Goal: Task Accomplishment & Management: Use online tool/utility

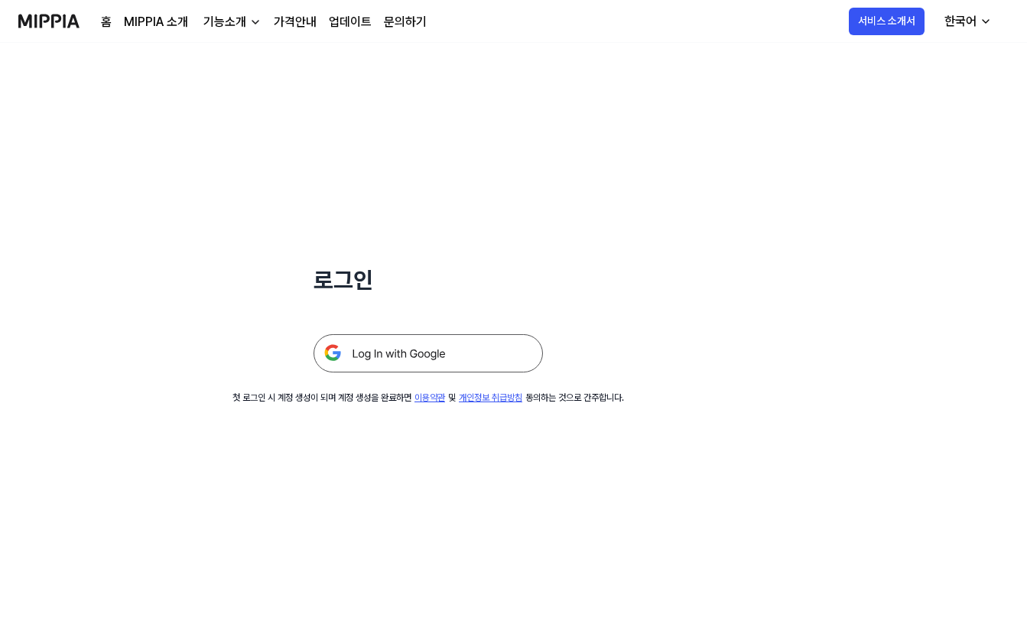
click at [424, 351] on img at bounding box center [427, 353] width 229 height 38
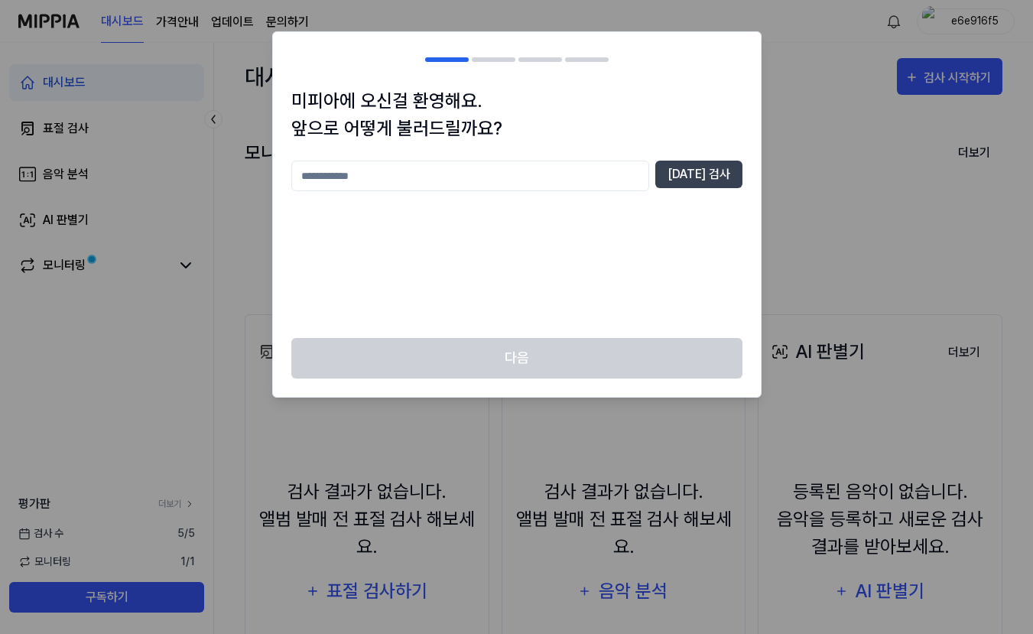
click at [550, 174] on input "text" at bounding box center [470, 176] width 358 height 31
type input "*"
type input "***"
click at [719, 178] on button "중복 검사" at bounding box center [698, 175] width 87 height 28
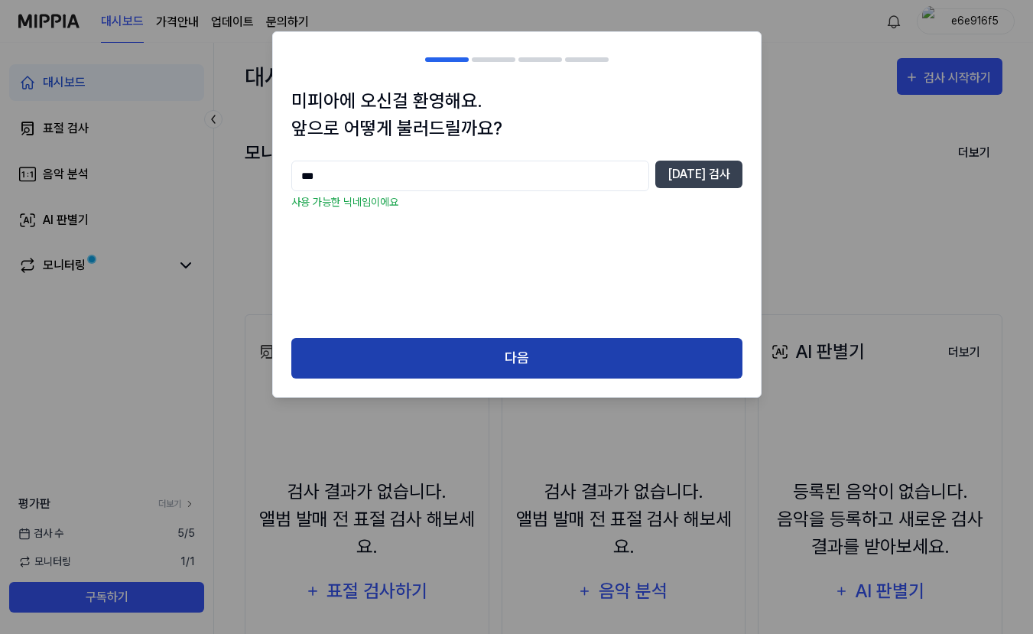
click at [560, 346] on button "다음" at bounding box center [516, 358] width 451 height 41
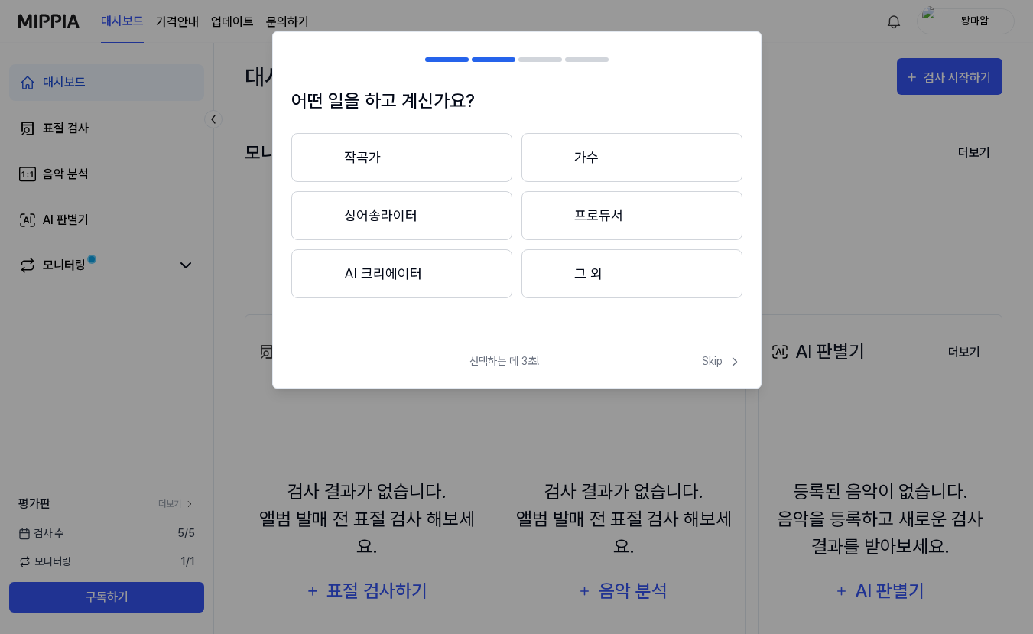
click at [607, 283] on button "그 외" at bounding box center [631, 273] width 221 height 49
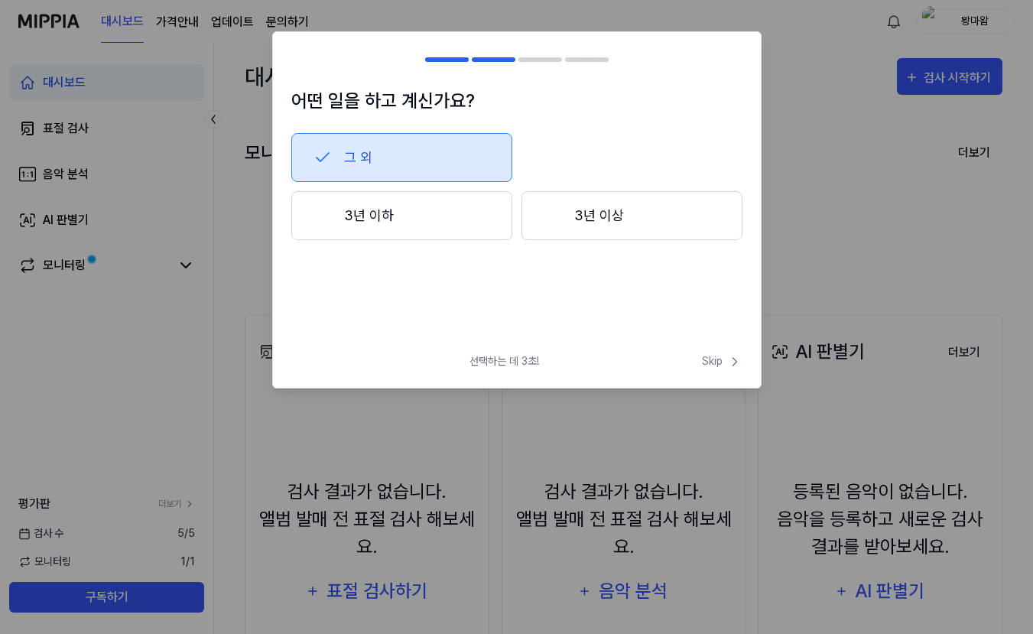
click at [460, 219] on button "3년 이하" at bounding box center [401, 215] width 221 height 49
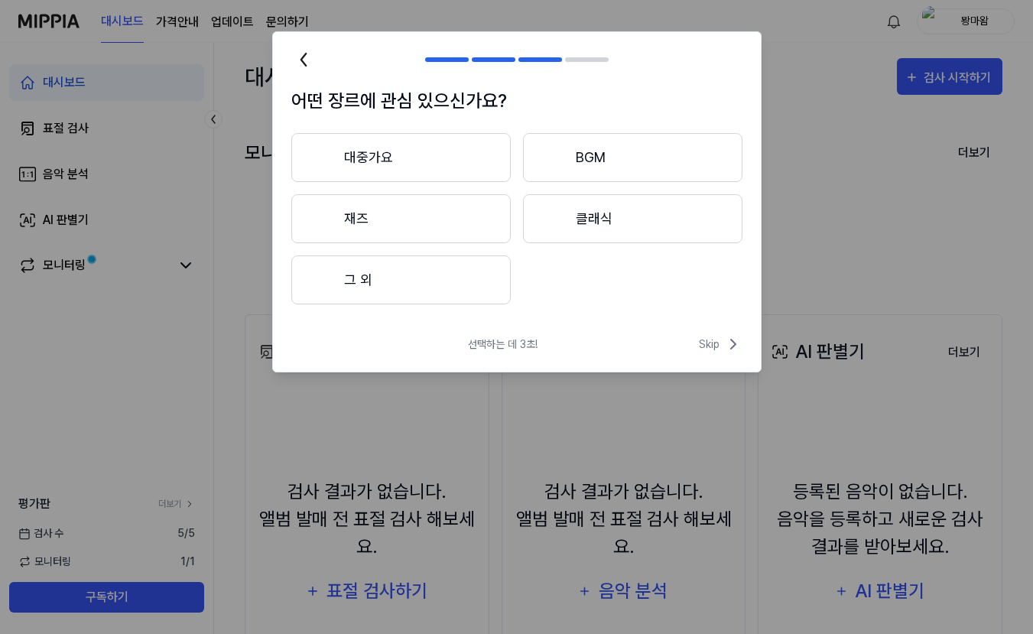
click at [440, 284] on button "그 외" at bounding box center [400, 279] width 219 height 49
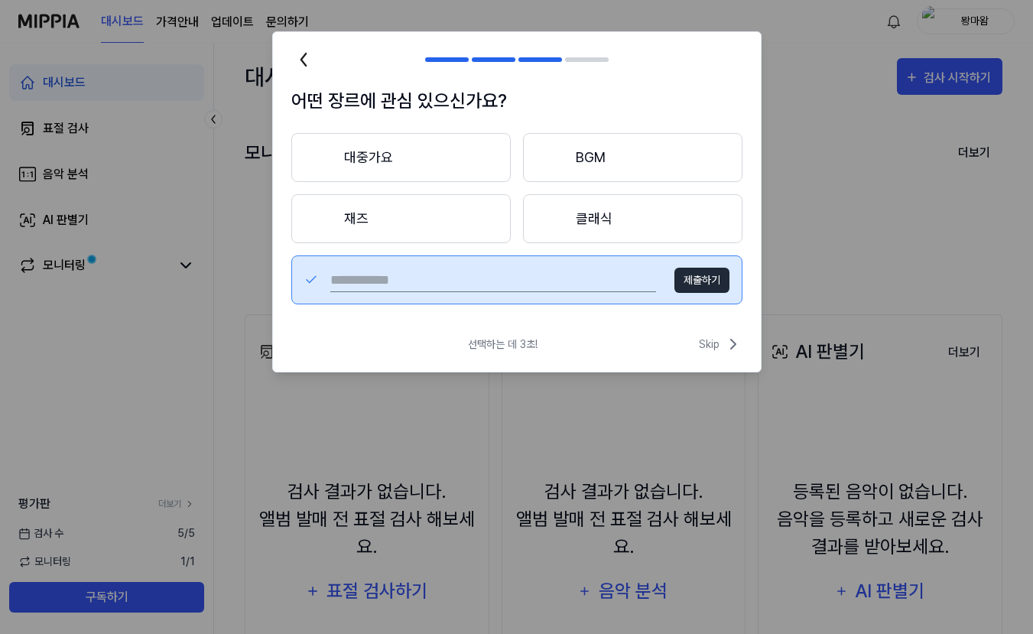
click at [645, 151] on button "BGM" at bounding box center [632, 157] width 219 height 49
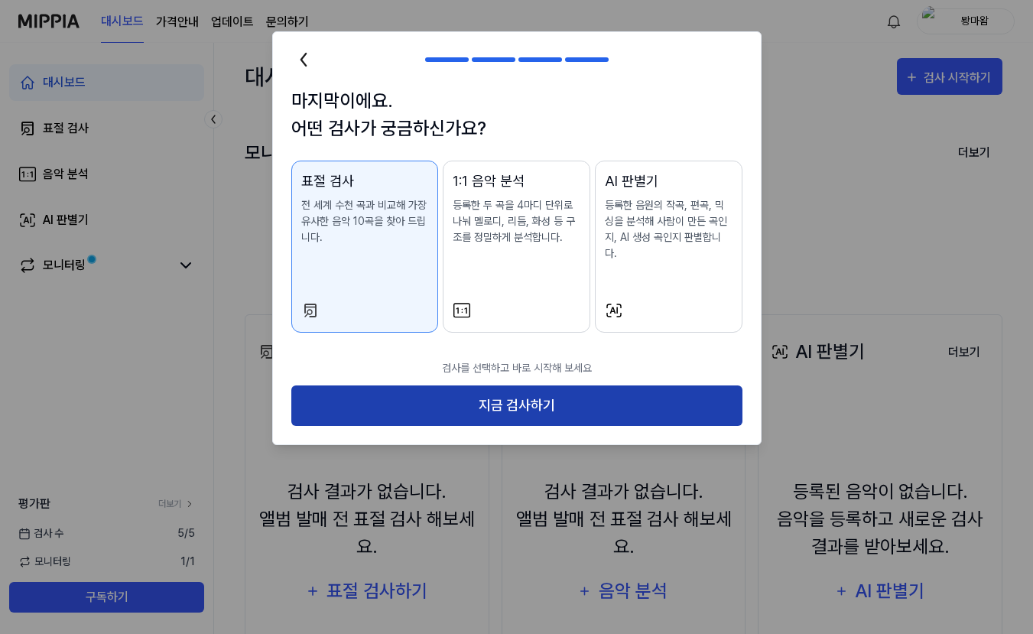
click at [516, 385] on button "지금 검사하기" at bounding box center [516, 405] width 451 height 41
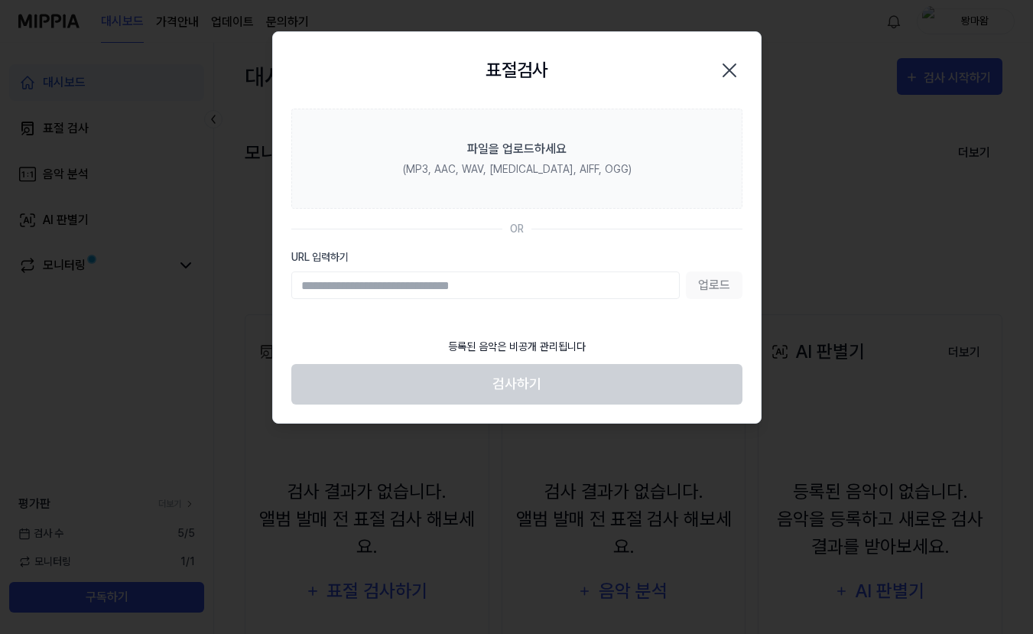
click at [710, 290] on div "업로드" at bounding box center [516, 285] width 451 height 28
click at [713, 285] on div "업로드" at bounding box center [516, 285] width 451 height 28
click at [547, 278] on input "URL 입력하기" at bounding box center [485, 285] width 388 height 28
click at [701, 278] on div "업로드" at bounding box center [516, 285] width 451 height 28
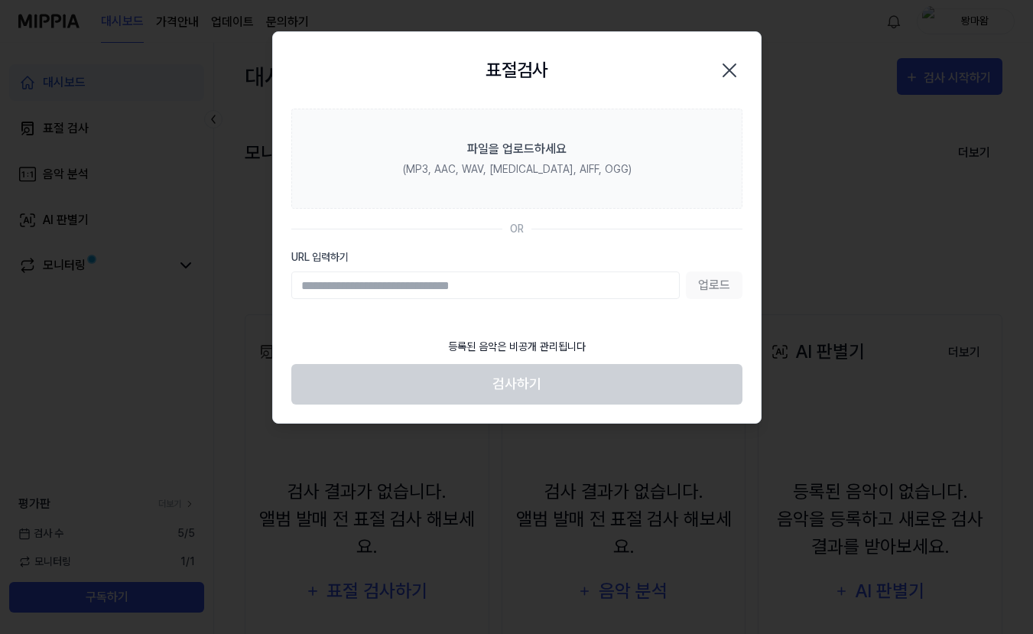
click at [701, 278] on div "업로드" at bounding box center [516, 285] width 451 height 28
click at [706, 283] on div "업로드" at bounding box center [516, 285] width 451 height 28
click at [564, 290] on input "URL 입력하기" at bounding box center [485, 285] width 388 height 28
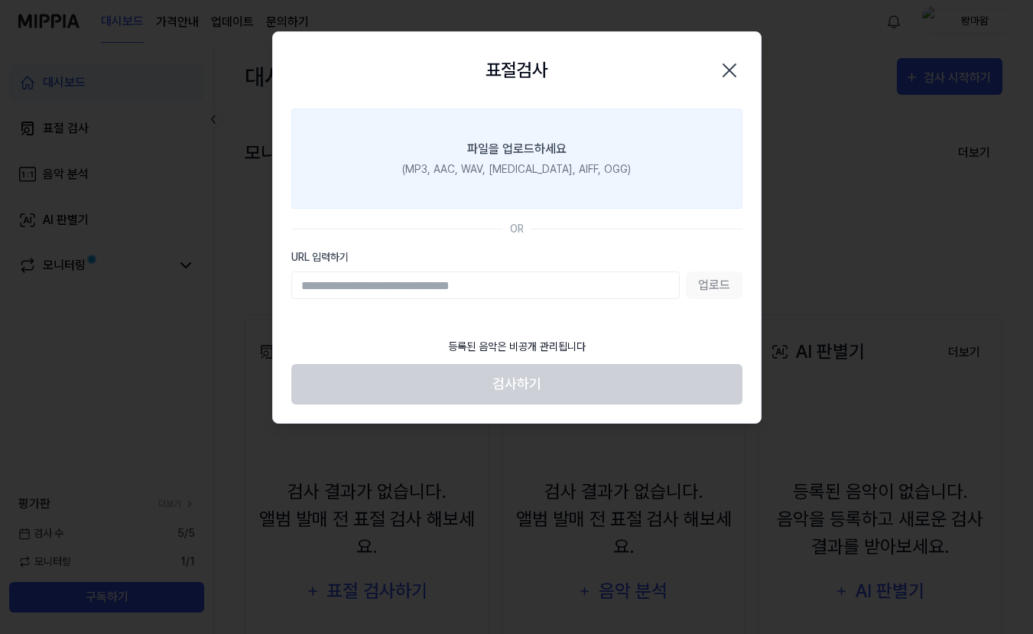
drag, startPoint x: 582, startPoint y: 218, endPoint x: 592, endPoint y: 200, distance: 20.9
click at [583, 216] on section "파일을 업로드하세요 (MP3, AAC, WAV, FLAC, AIFF, OGG) OR URL 입력하기 업로드" at bounding box center [517, 219] width 488 height 221
click at [592, 165] on div "(MP3, AAC, WAV, FLAC, AIFF, OGG)" at bounding box center [516, 169] width 229 height 16
click at [0, 0] on input "파일을 업로드하세요 (MP3, AAC, WAV, FLAC, AIFF, OGG)" at bounding box center [0, 0] width 0 height 0
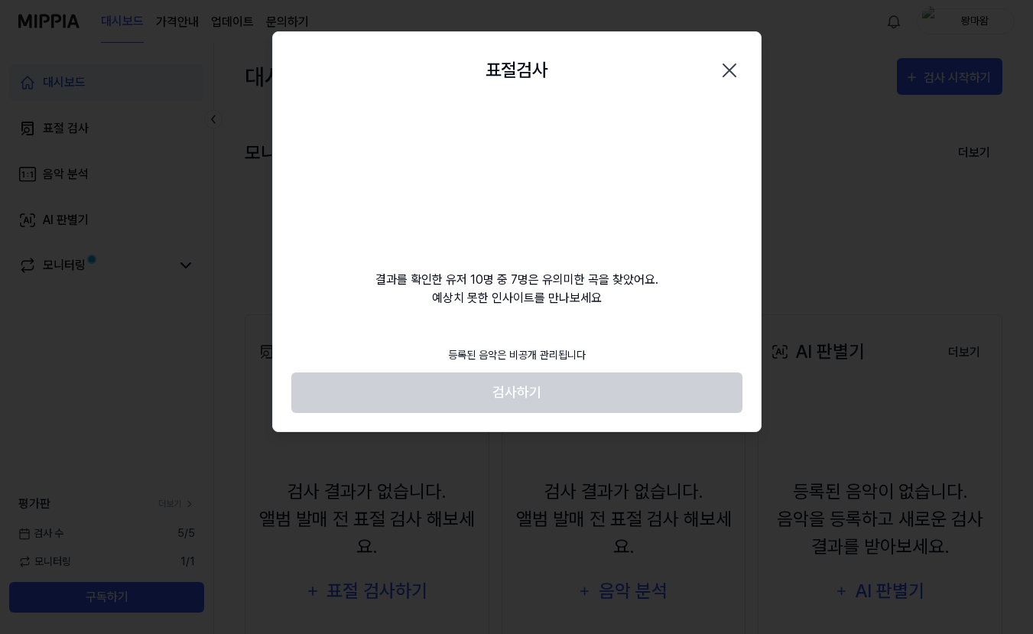
click at [578, 329] on div "표절검사 닫기 결과를 확인한 유저 10명 중 7명은 유의미한 곡을 찾았어요. 예상치 못한 인사이트를 만나보세요 등록된 음악은 비공개 관리됩니다…" at bounding box center [516, 231] width 489 height 401
drag, startPoint x: 592, startPoint y: 302, endPoint x: 530, endPoint y: 307, distance: 62.1
click at [518, 291] on div "결과를 확인한 유저 10명 중 7명은 유의미한 곡을 찾았어요. 예상치 못한 인사이트를 만나보세요" at bounding box center [517, 208] width 488 height 199
click at [628, 297] on div "결과를 확인한 유저 10명 중 7명은 유의미한 곡을 찾았어요. 예상치 못한 인사이트를 만나보세요" at bounding box center [517, 208] width 488 height 199
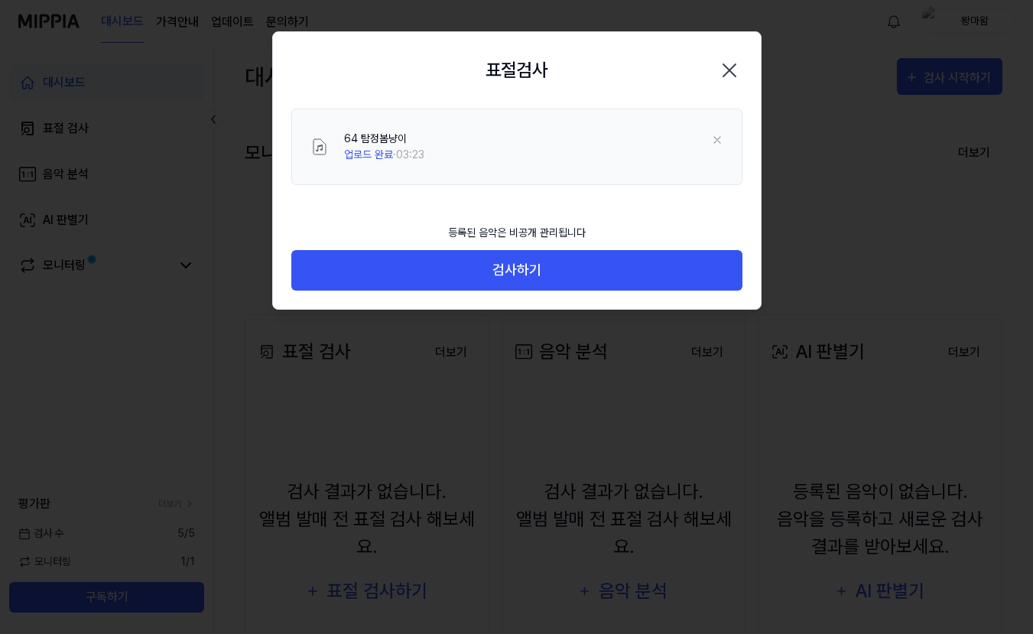
click at [544, 203] on div "64 탐정봄냥이 업로드 완료 · 03:23" at bounding box center [517, 162] width 488 height 107
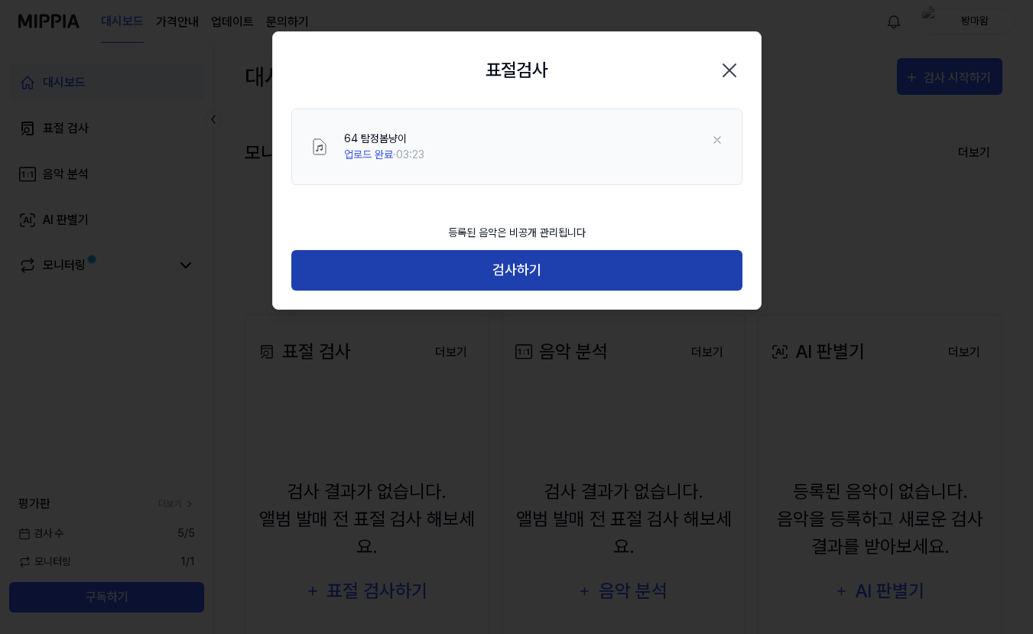
click at [534, 267] on button "검사하기" at bounding box center [516, 270] width 451 height 41
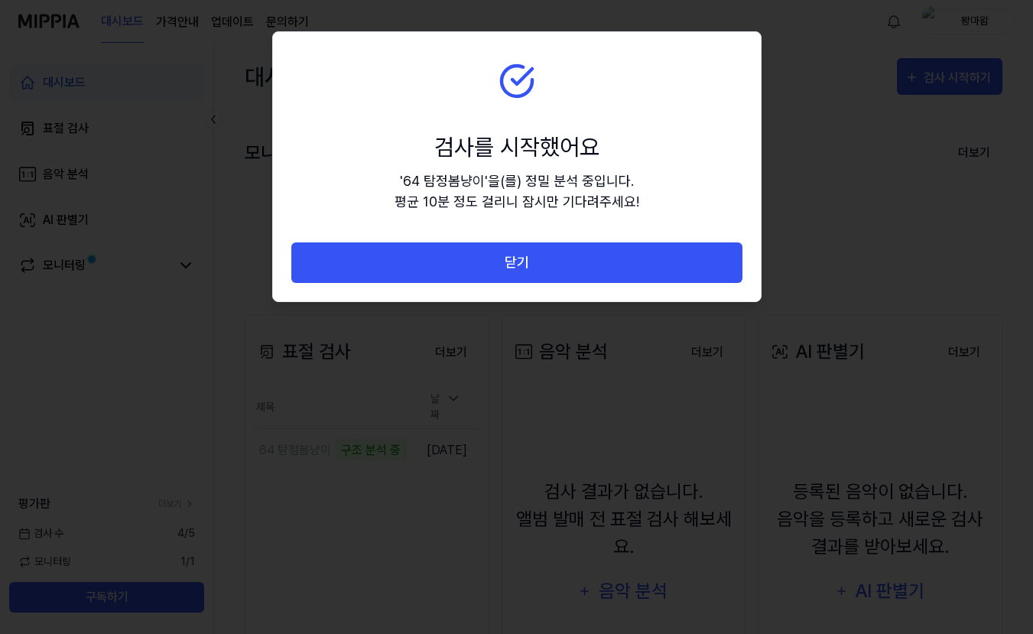
click at [535, 171] on div "' 64 탐정봄냥이 ' 을(를) 정밀 분석 중입니다. 평균 10분 정도 걸리니 잠시만 기다려주세요!" at bounding box center [517, 191] width 245 height 41
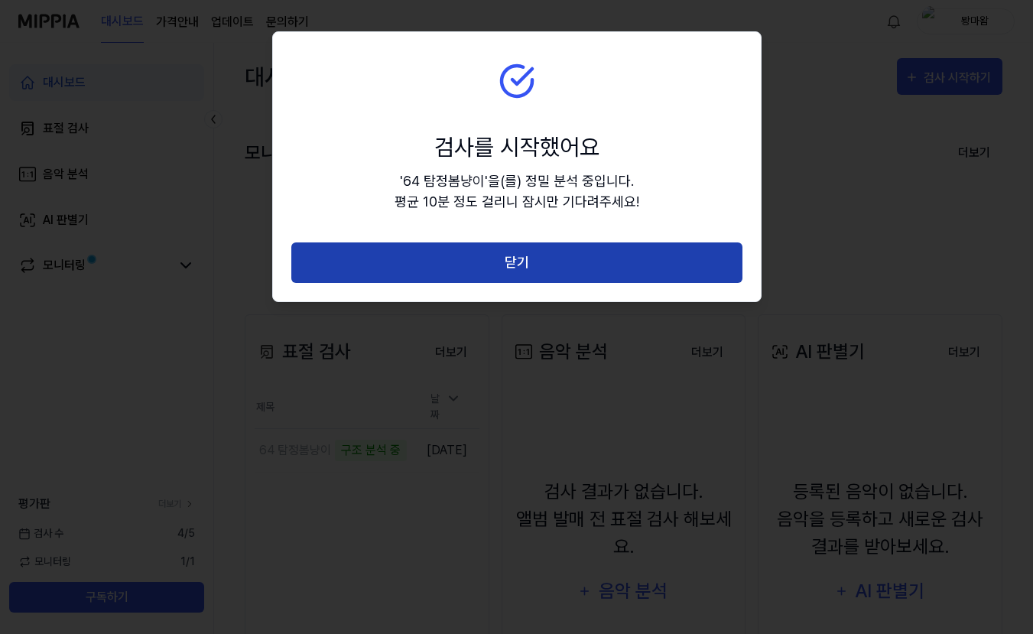
click at [537, 262] on button "닫기" at bounding box center [516, 262] width 451 height 41
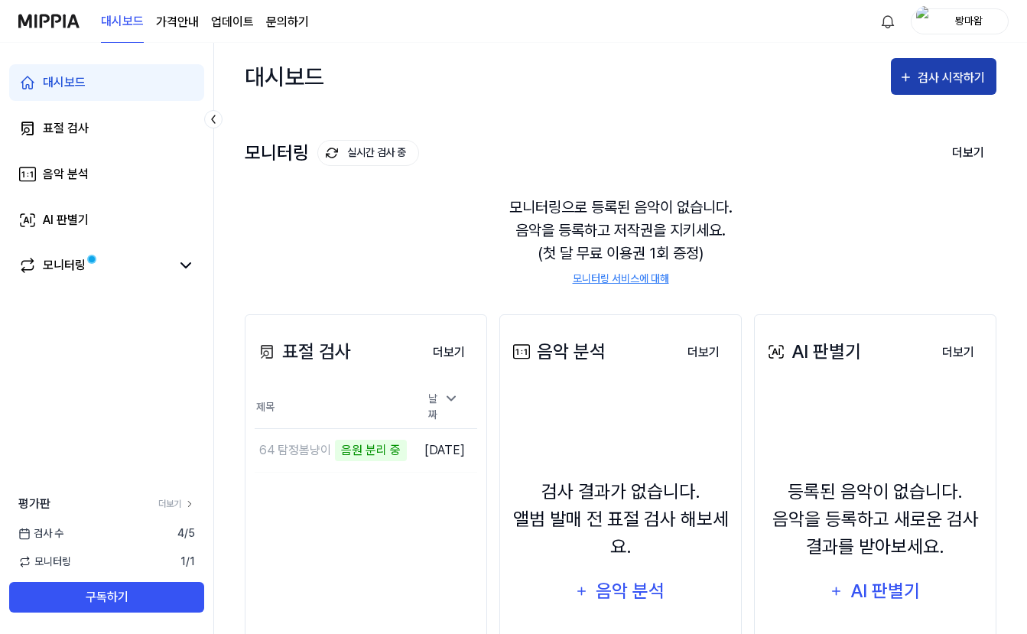
click at [960, 72] on div "검사 시작하기" at bounding box center [952, 78] width 71 height 20
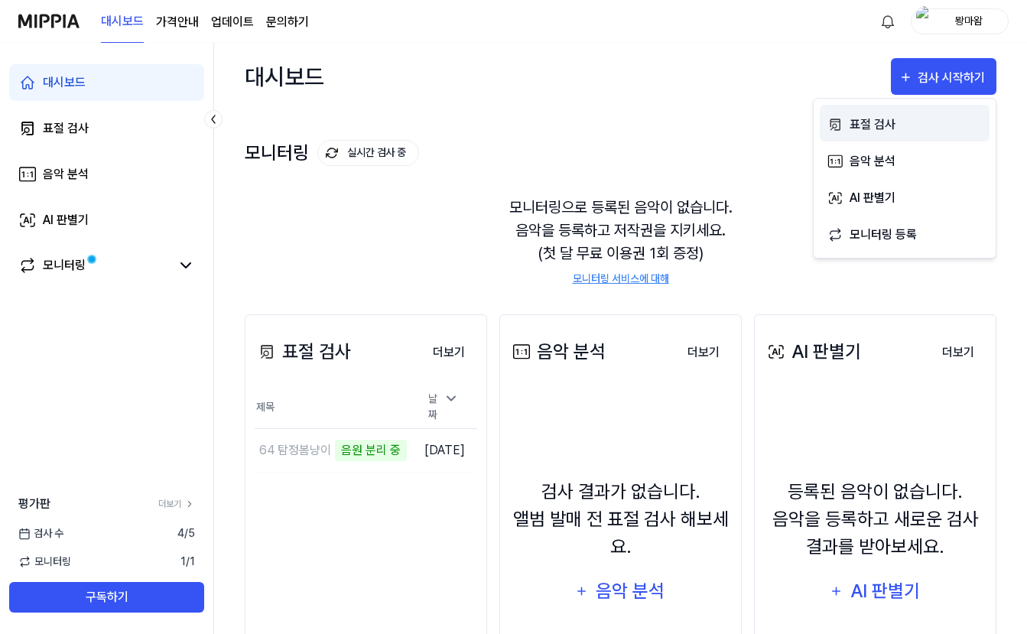
click at [952, 109] on button "표절 검사" at bounding box center [905, 123] width 170 height 37
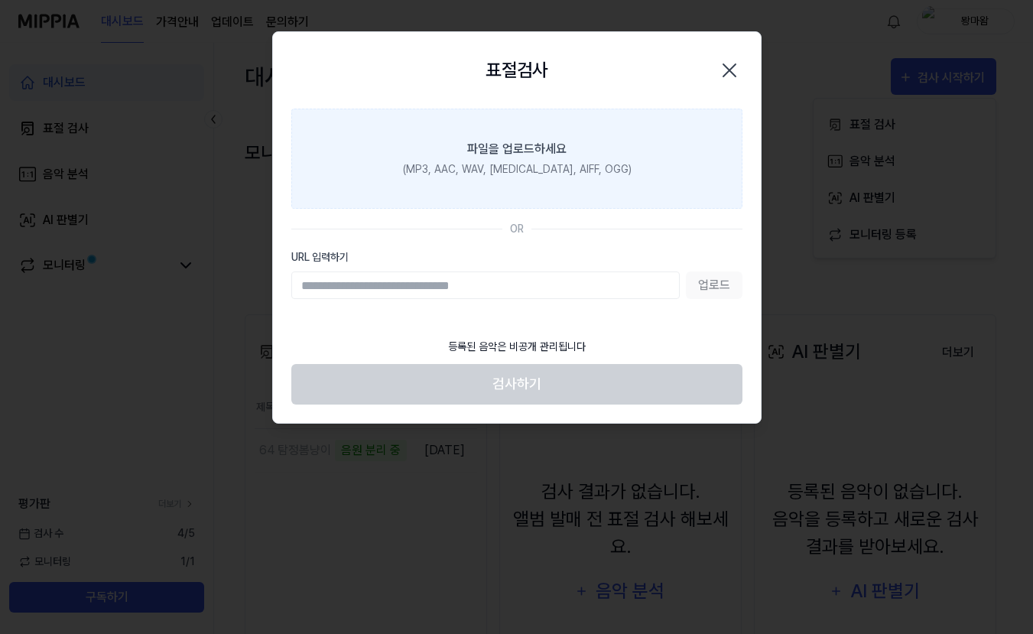
click at [628, 170] on label "파일을 업로드하세요 (MP3, AAC, WAV, [MEDICAL_DATA], AIFF, OGG)" at bounding box center [516, 159] width 451 height 100
click at [0, 0] on input "파일을 업로드하세요 (MP3, AAC, WAV, [MEDICAL_DATA], AIFF, OGG)" at bounding box center [0, 0] width 0 height 0
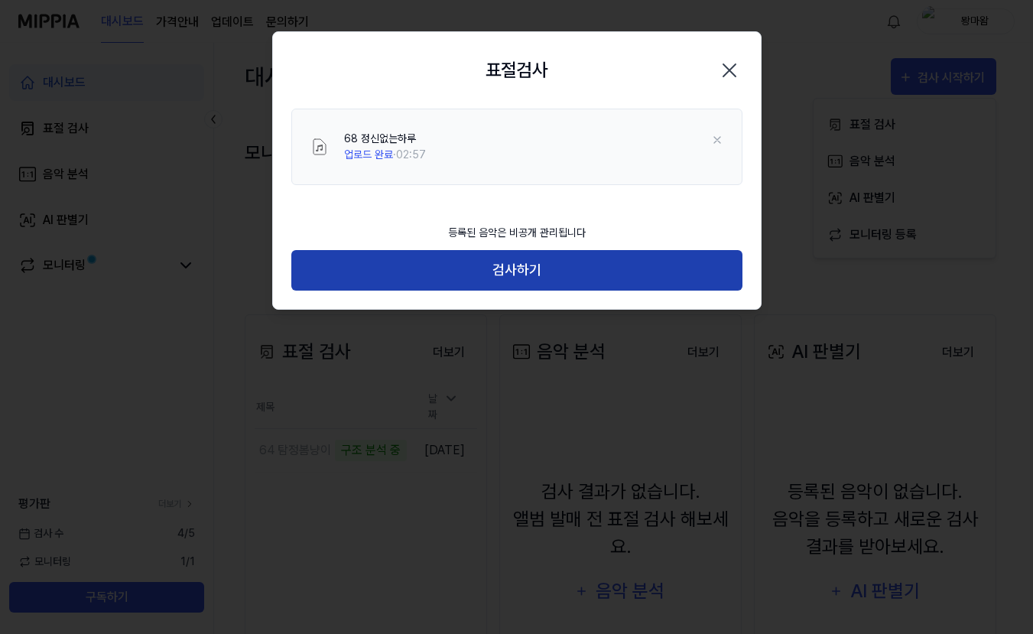
click at [506, 260] on button "검사하기" at bounding box center [516, 270] width 451 height 41
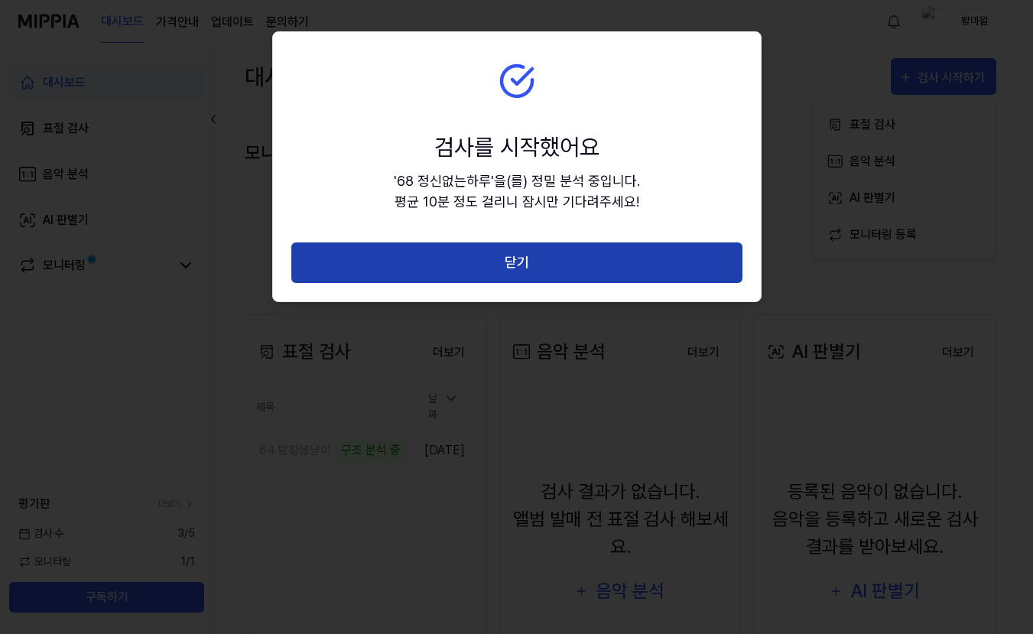
click at [556, 259] on button "닫기" at bounding box center [516, 262] width 451 height 41
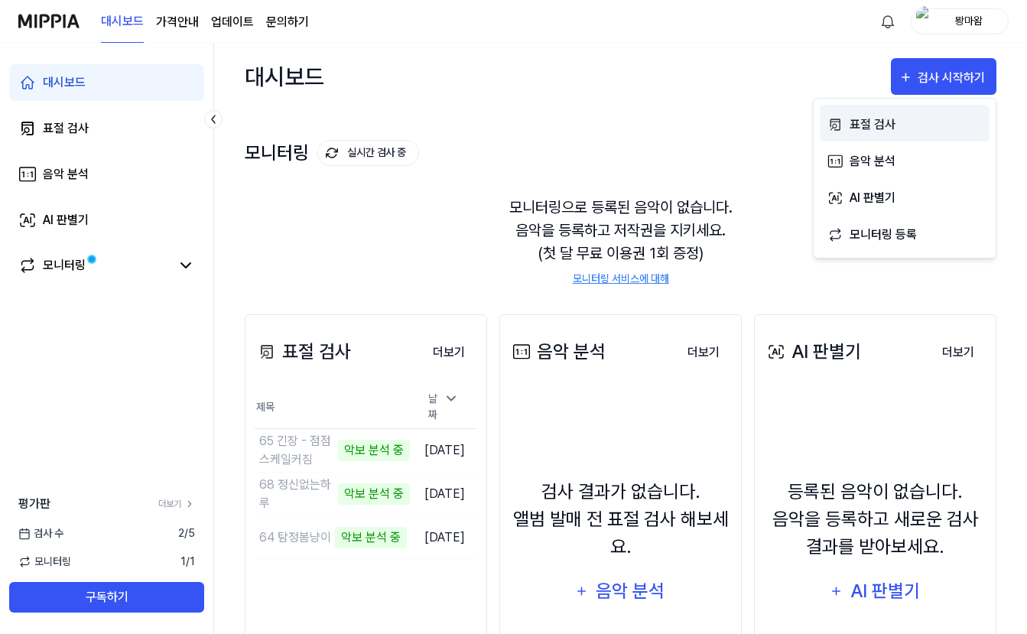
click at [898, 119] on div "표절 검사" at bounding box center [915, 125] width 133 height 20
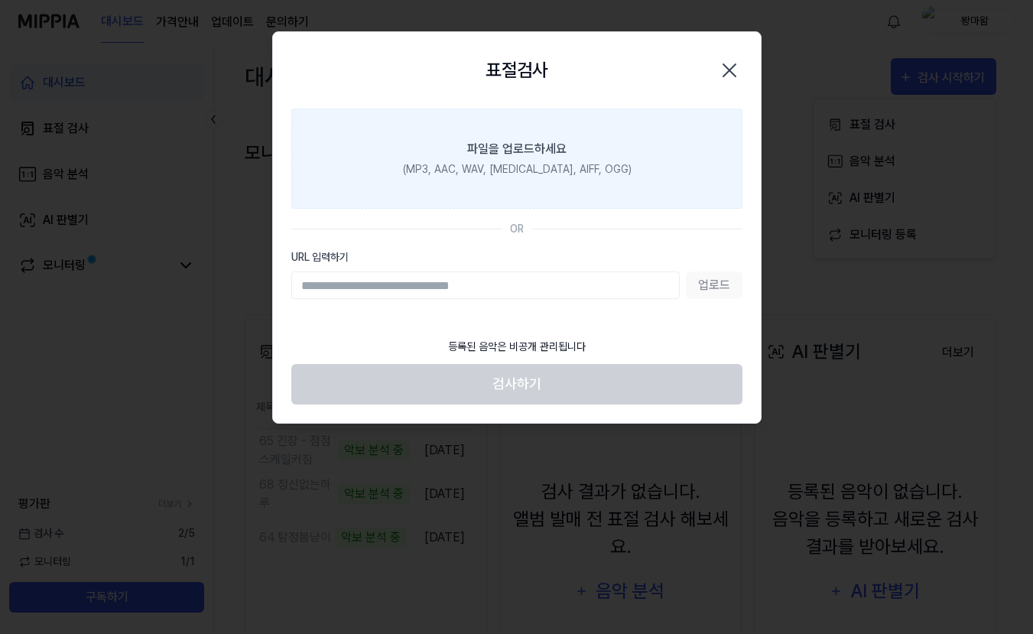
click at [560, 156] on div "파일을 업로드하세요" at bounding box center [516, 149] width 99 height 18
click at [0, 0] on input "파일을 업로드하세요 (MP3, AAC, WAV, FLAC, AIFF, OGG)" at bounding box center [0, 0] width 0 height 0
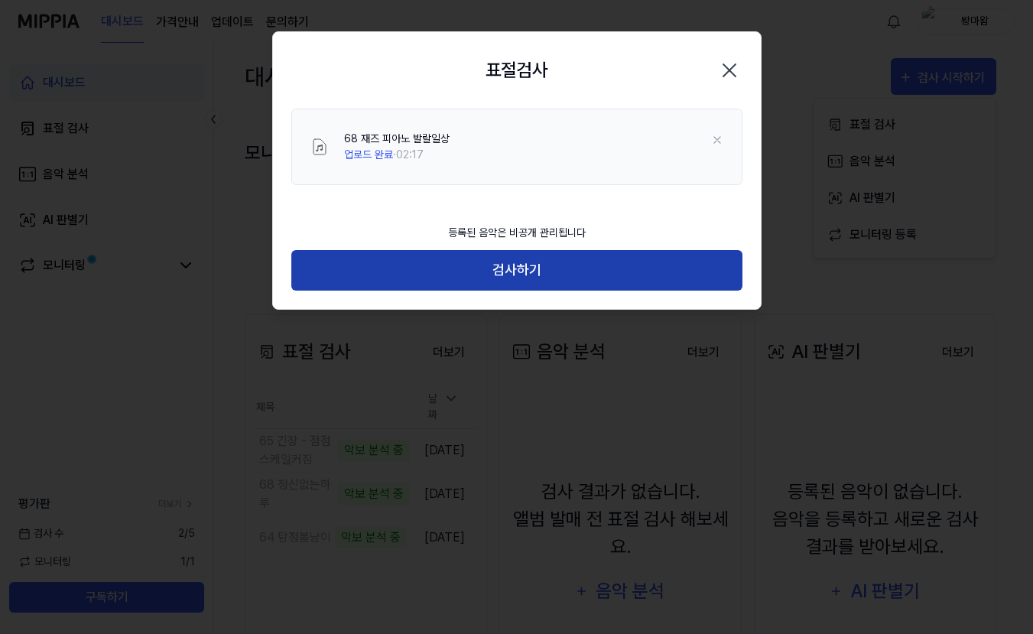
click at [632, 262] on button "검사하기" at bounding box center [516, 270] width 451 height 41
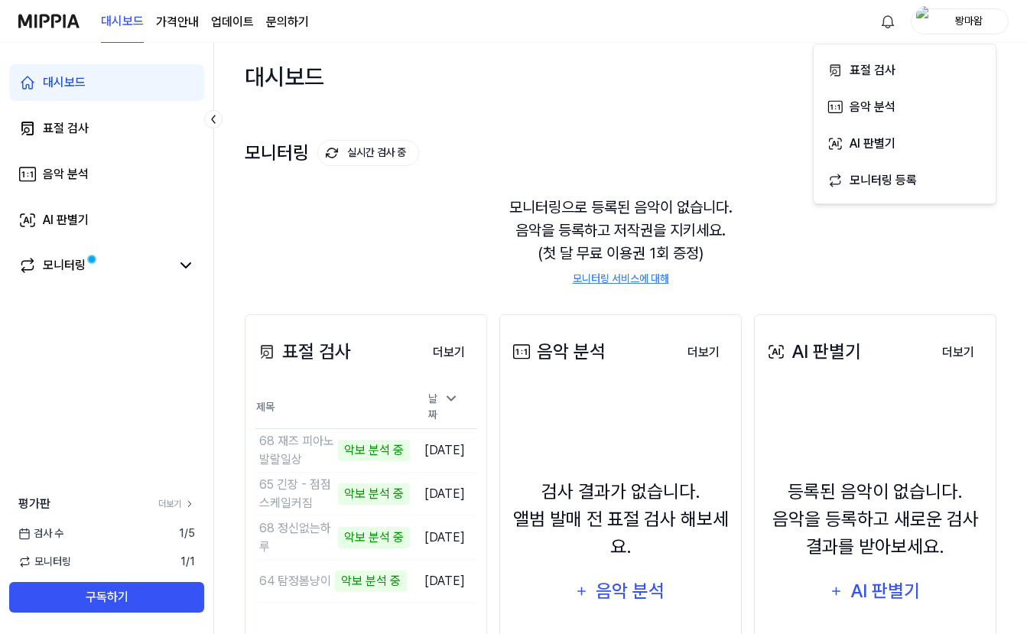
scroll to position [149, 0]
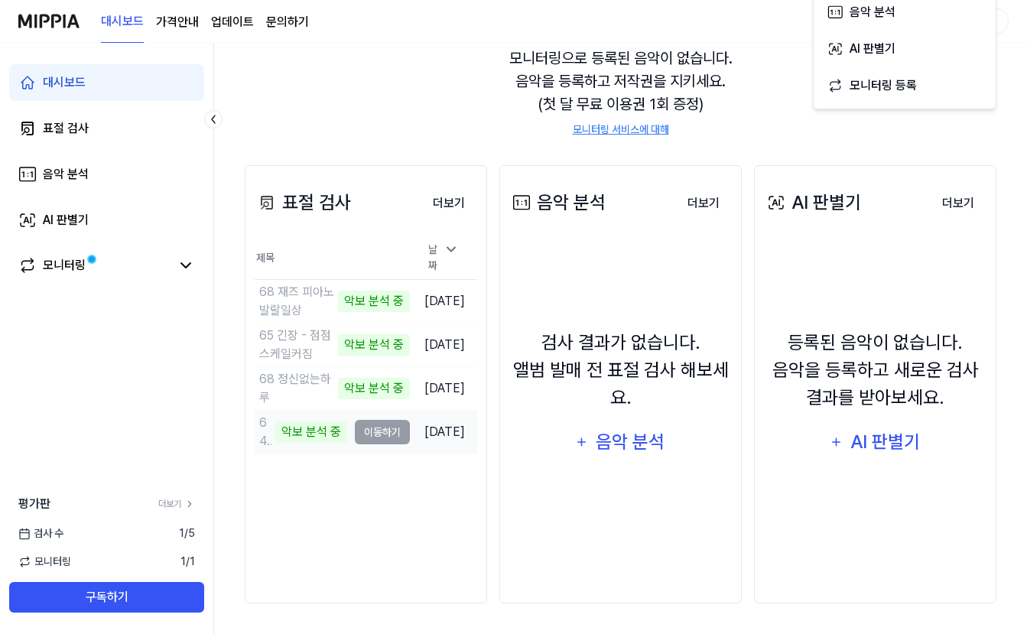
click at [365, 433] on td "64 탐정봄냥이 악보 분석 중 이동하기" at bounding box center [332, 432] width 155 height 43
click at [370, 424] on td "64 탐정봄냥이 악보 분석 중 이동하기" at bounding box center [332, 432] width 155 height 43
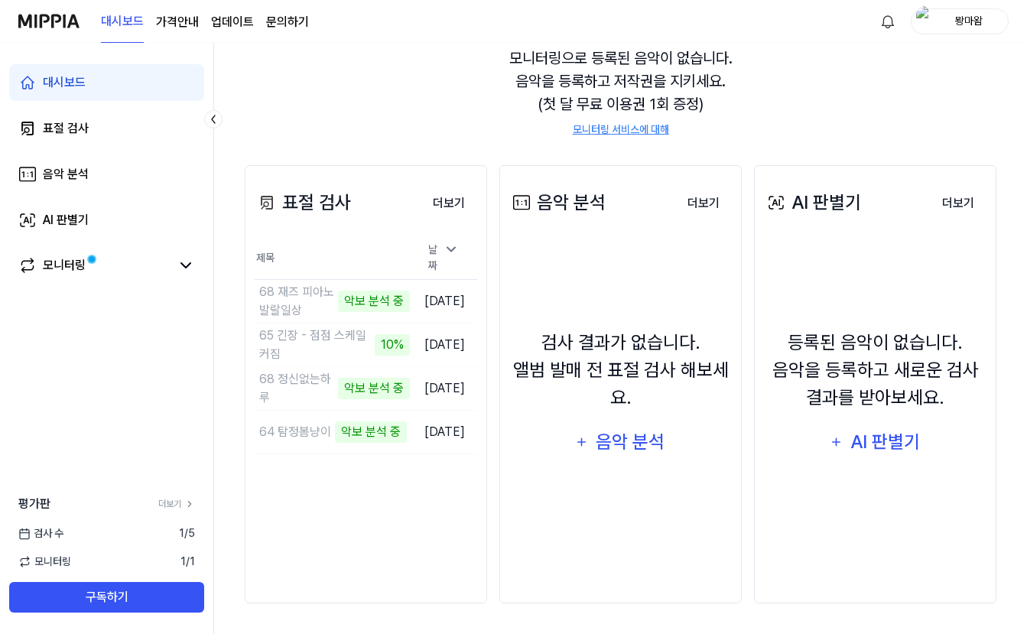
click at [612, 122] on link "모니터링 서비스에 대해" at bounding box center [621, 130] width 96 height 16
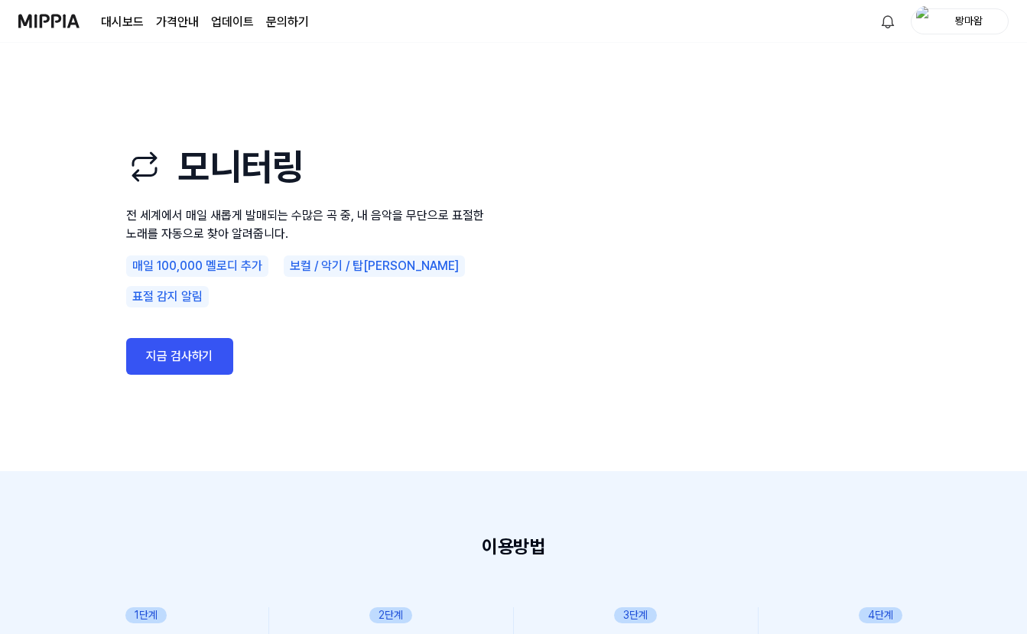
scroll to position [149, 0]
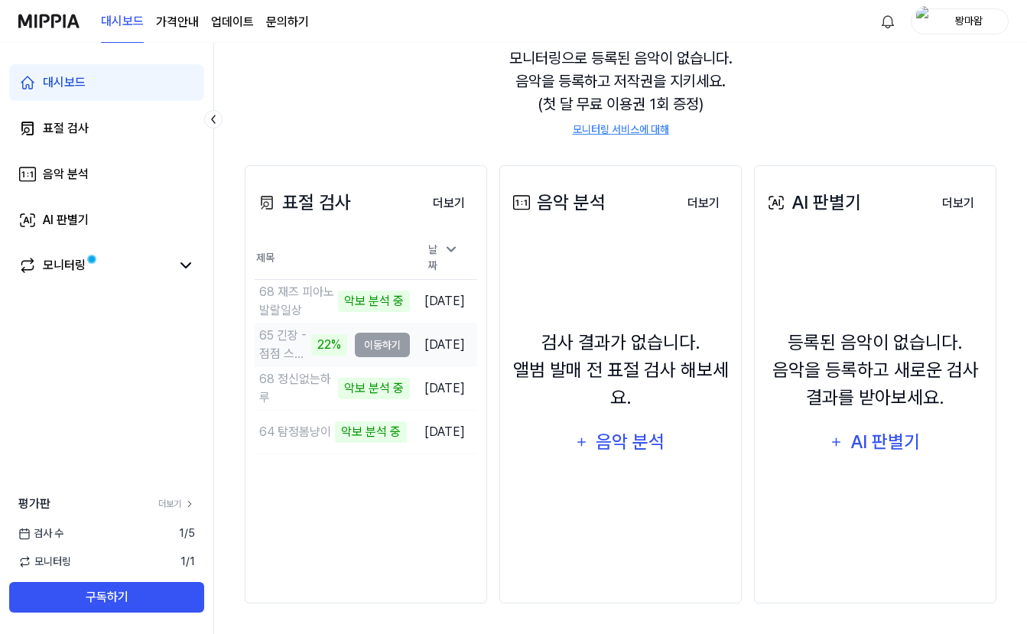
click at [357, 333] on td "65 긴장 - 점점 스케일커짐 22% 이동하기" at bounding box center [332, 344] width 155 height 43
click at [282, 337] on div "65 긴장 - 점점 스케일커짐" at bounding box center [283, 344] width 48 height 37
click at [81, 110] on link "표절 검사" at bounding box center [106, 128] width 195 height 37
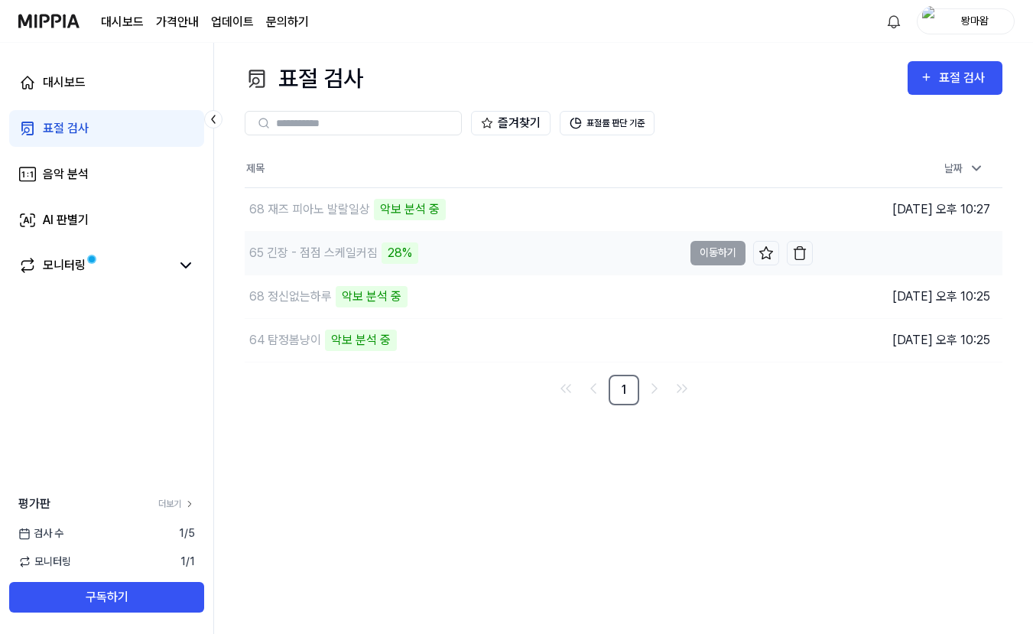
click at [397, 256] on div "28%" at bounding box center [400, 252] width 37 height 21
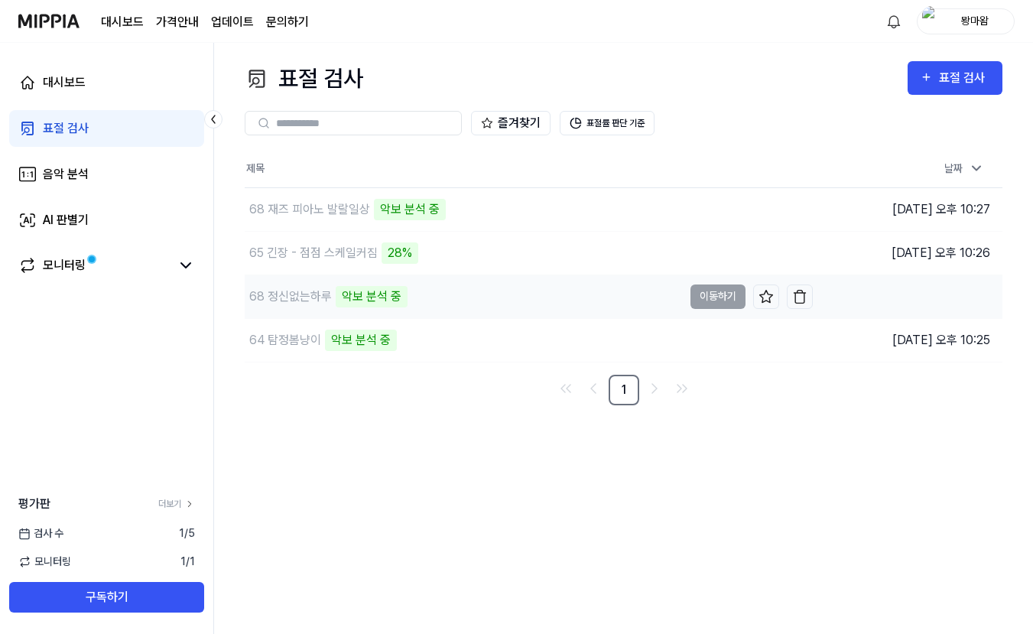
click at [383, 296] on div "악보 분석 중" at bounding box center [372, 296] width 72 height 21
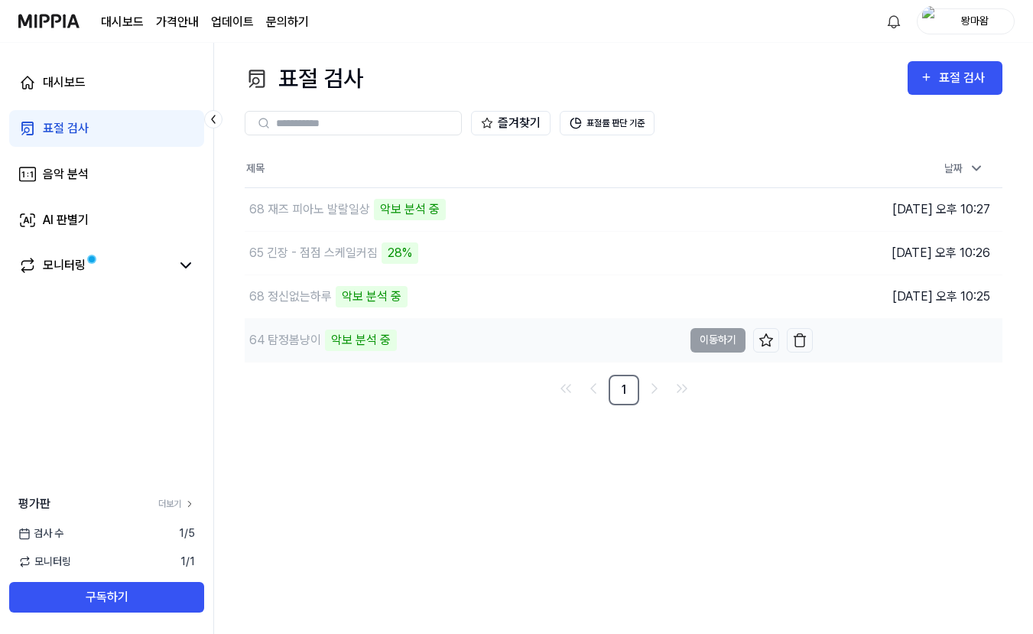
click at [387, 352] on div "64 탐정봄냥이 악보 분석 중" at bounding box center [464, 340] width 438 height 43
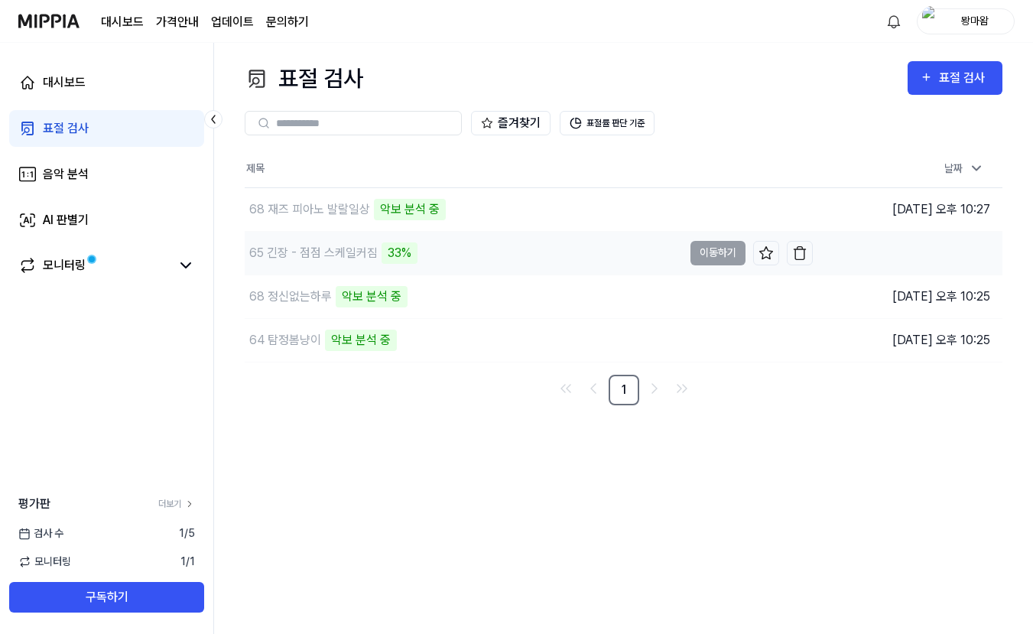
click at [405, 256] on div "33%" at bounding box center [400, 252] width 36 height 21
click at [149, 534] on div "검사 수 1 / 5" at bounding box center [106, 533] width 213 height 16
click at [653, 128] on button "표절률 판단 기준" at bounding box center [607, 123] width 95 height 24
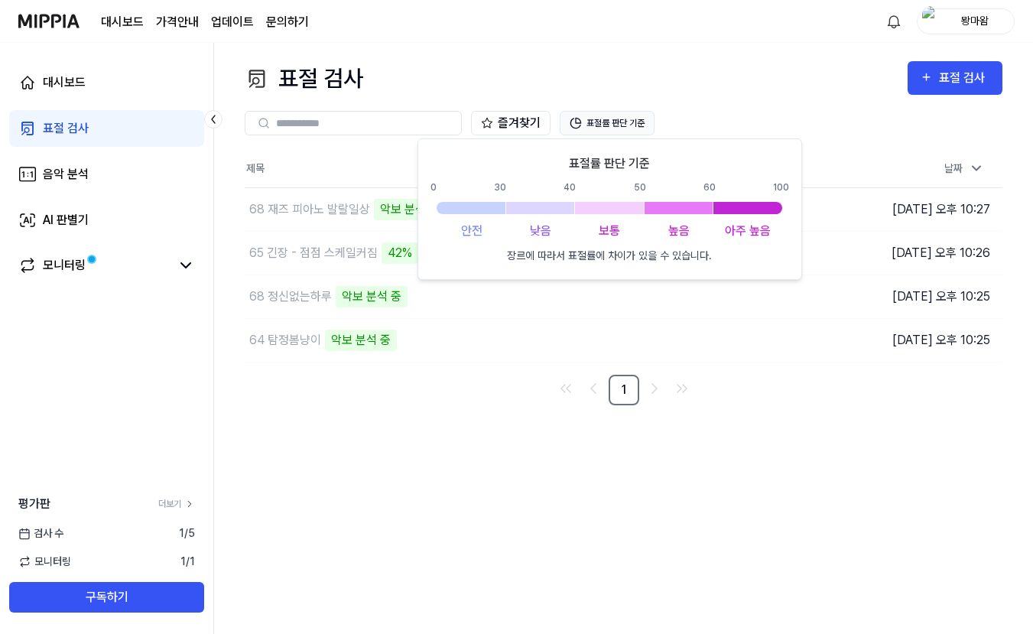
click at [645, 128] on button "표절률 판단 기준" at bounding box center [607, 123] width 95 height 24
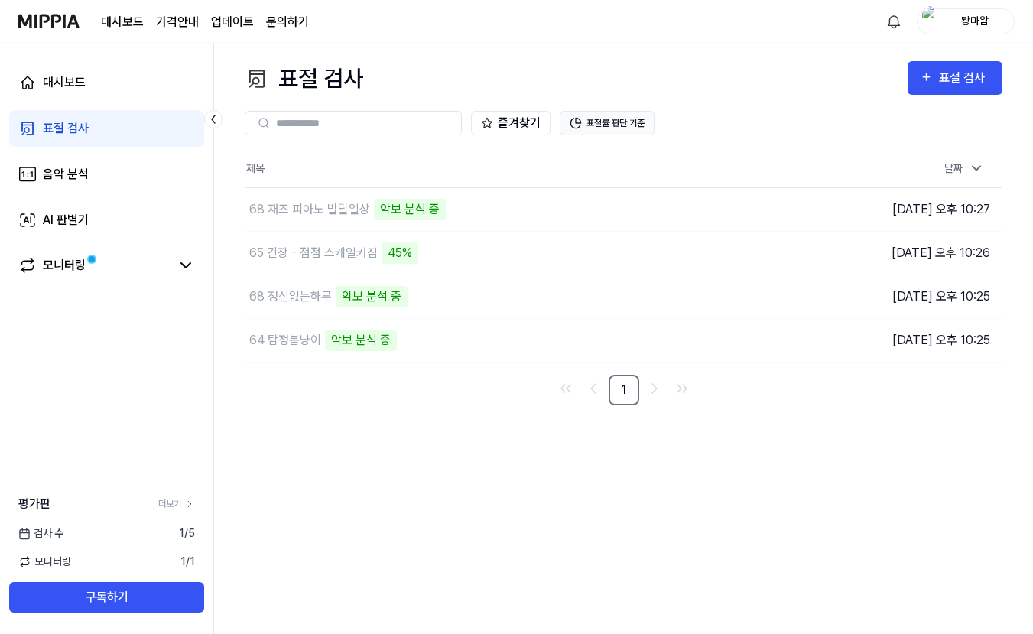
click at [645, 128] on button "표절률 판단 기준" at bounding box center [607, 123] width 95 height 24
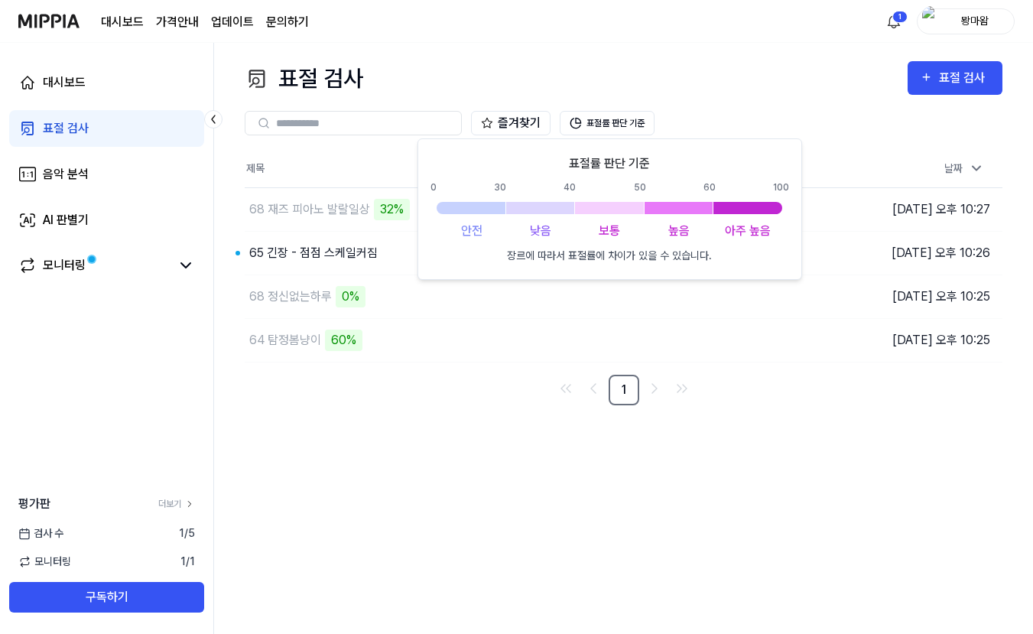
click at [675, 261] on p "장르에 따라서 표절률에 차이가 있을 수 있습니다." at bounding box center [609, 256] width 205 height 16
click at [418, 469] on div "표절 검사 표절 검사 표절 검사 음악 분석 AI 판별기 즐겨찾기 표절률 판단 기준 제목 날짜 68 재즈 피아노 발랄일상 32% 이동하기 202…" at bounding box center [623, 338] width 819 height 591
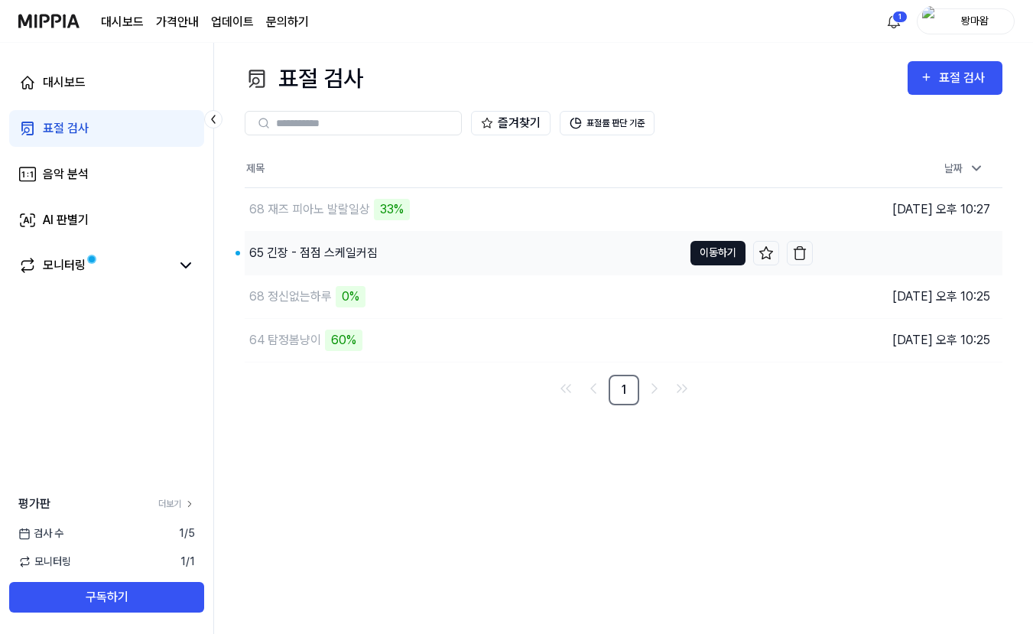
click at [730, 252] on button "이동하기" at bounding box center [717, 253] width 55 height 24
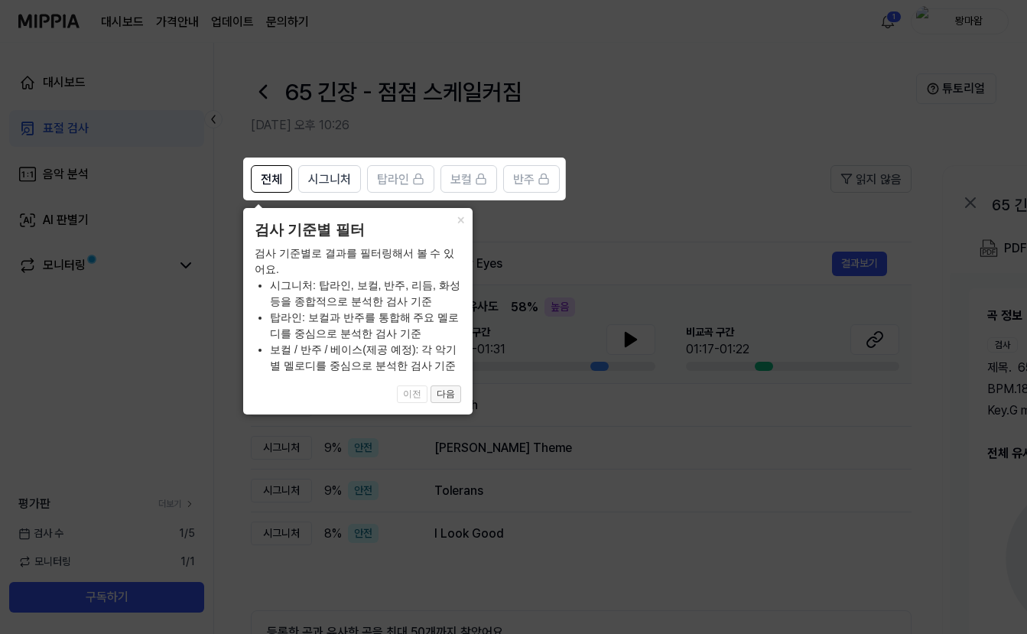
click at [453, 390] on button "다음" at bounding box center [445, 394] width 31 height 18
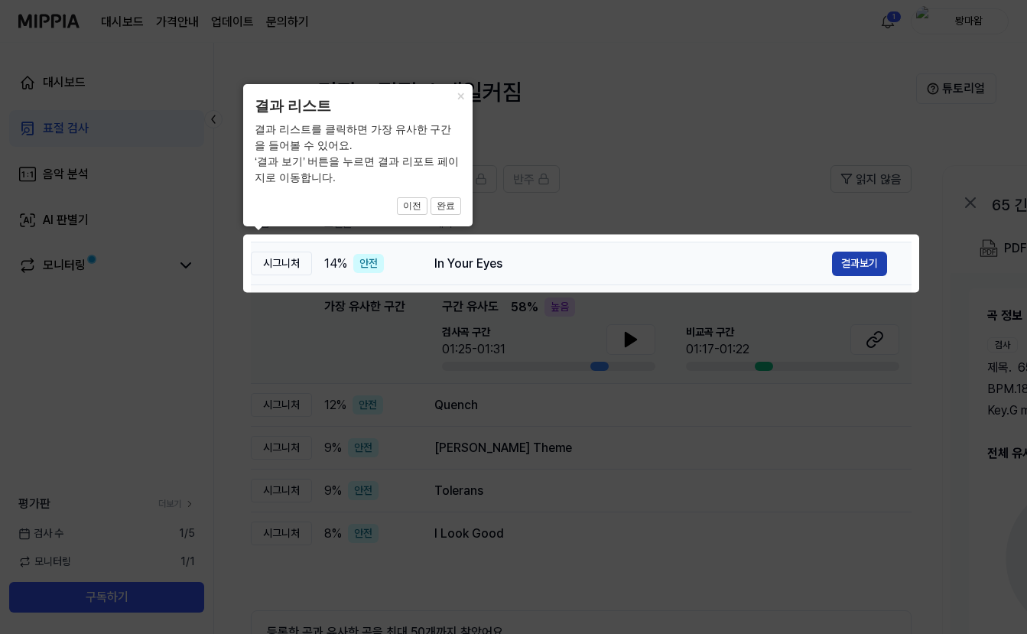
click at [863, 264] on button "결과보기" at bounding box center [859, 264] width 55 height 24
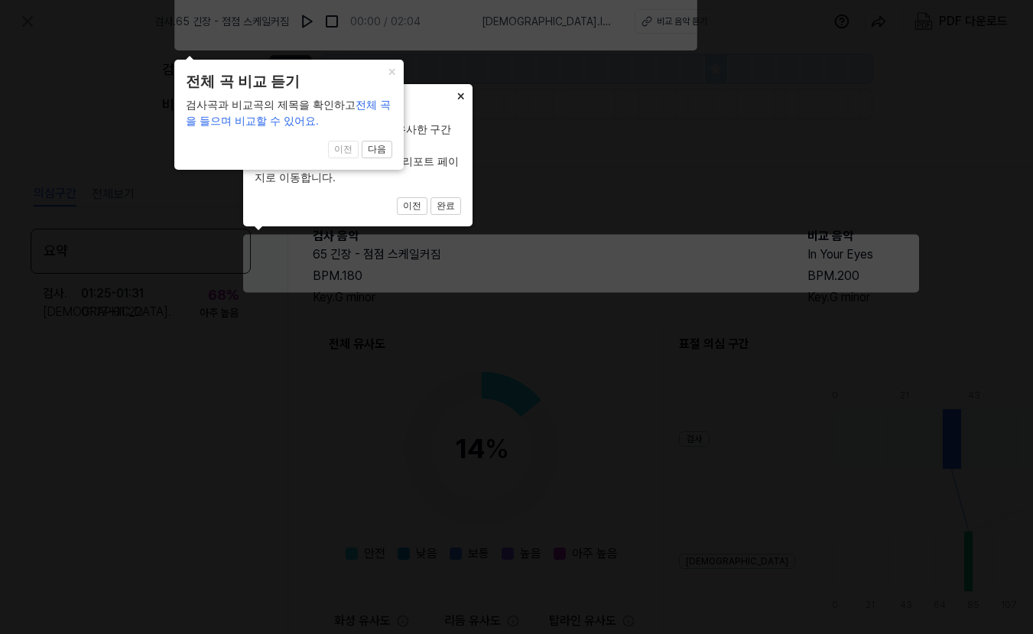
click at [462, 95] on button "×" at bounding box center [460, 94] width 24 height 21
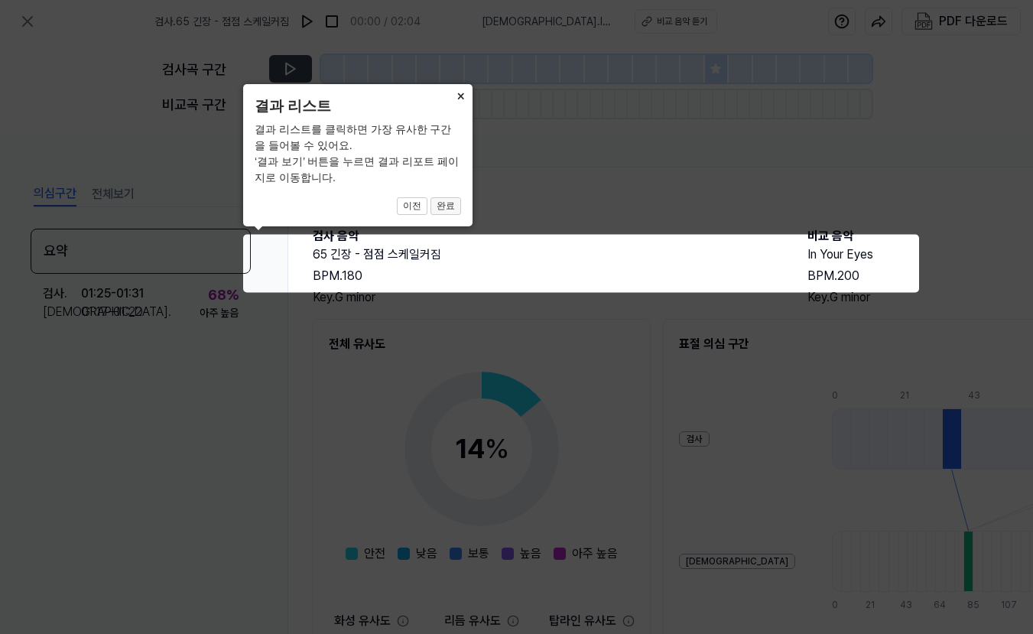
click at [440, 206] on button "완료" at bounding box center [445, 206] width 31 height 18
click at [457, 91] on button "×" at bounding box center [460, 94] width 24 height 21
click at [463, 205] on div "× 결과 리스트 결과 리스트를 클릭하면 가장 유사한 구간을 들어볼 수 있어요. ‘결과 보기’ 버튼을 누르면 결과 리포트 페이지로 이동합니다. …" at bounding box center [357, 155] width 229 height 142
click at [461, 204] on div "× 결과 리스트 결과 리스트를 클릭하면 가장 유사한 구간을 들어볼 수 있어요. ‘결과 보기’ 버튼을 누르면 결과 리포트 페이지로 이동합니다. …" at bounding box center [357, 155] width 229 height 142
click at [444, 207] on button "완료" at bounding box center [445, 206] width 31 height 18
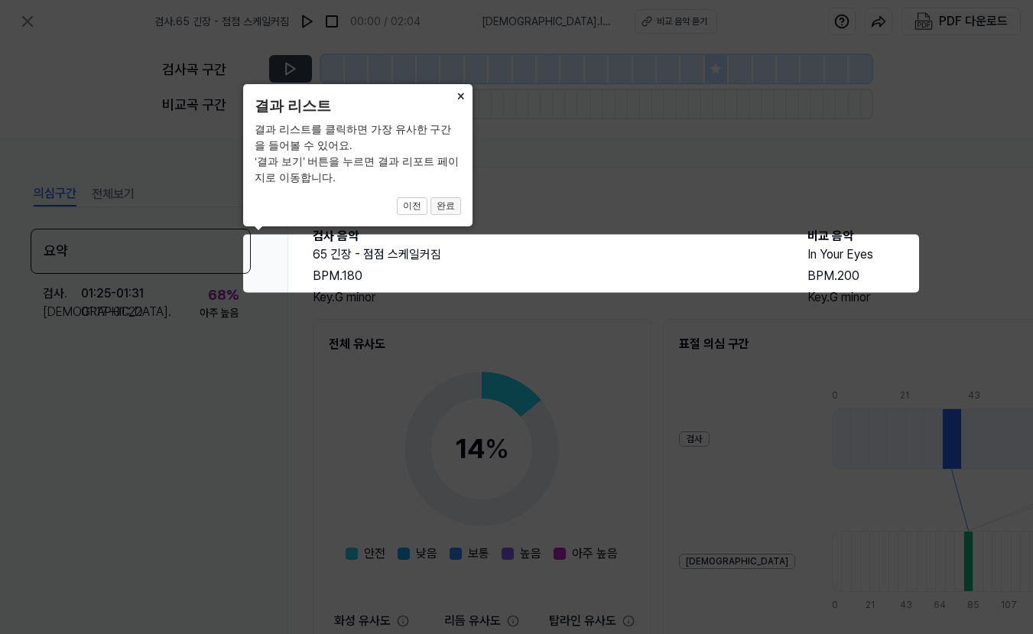
click at [443, 202] on button "완료" at bounding box center [445, 206] width 31 height 18
click at [444, 202] on button "완료" at bounding box center [445, 206] width 31 height 18
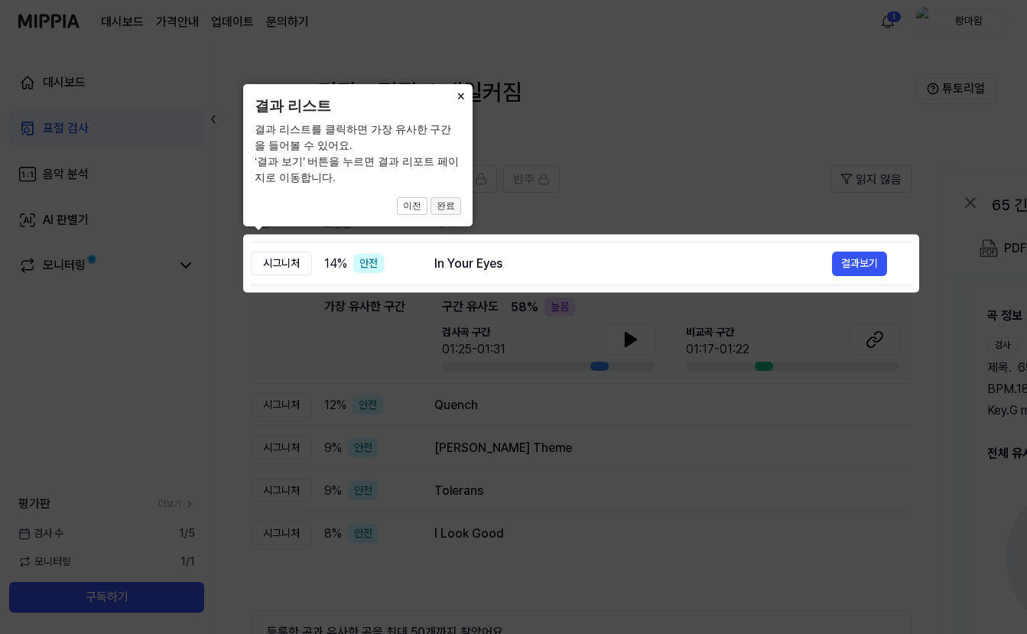
click at [436, 203] on button "완료" at bounding box center [445, 206] width 31 height 18
click at [838, 268] on icon at bounding box center [513, 317] width 1027 height 634
click at [860, 261] on icon at bounding box center [513, 317] width 1027 height 634
click at [440, 206] on button "완료" at bounding box center [445, 206] width 31 height 18
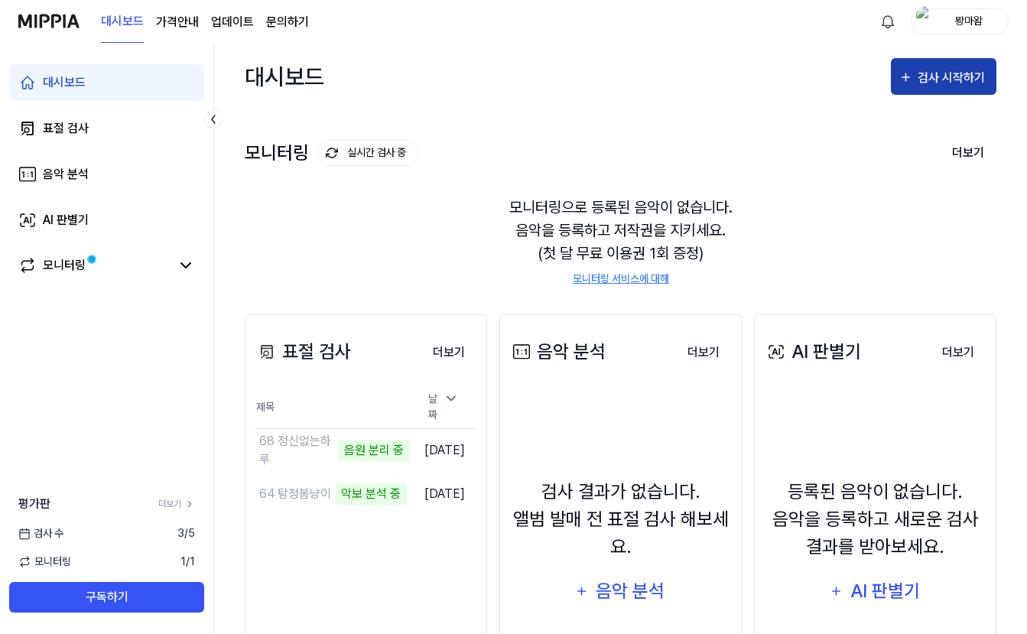
click at [933, 90] on button "검사 시작하기" at bounding box center [944, 76] width 106 height 37
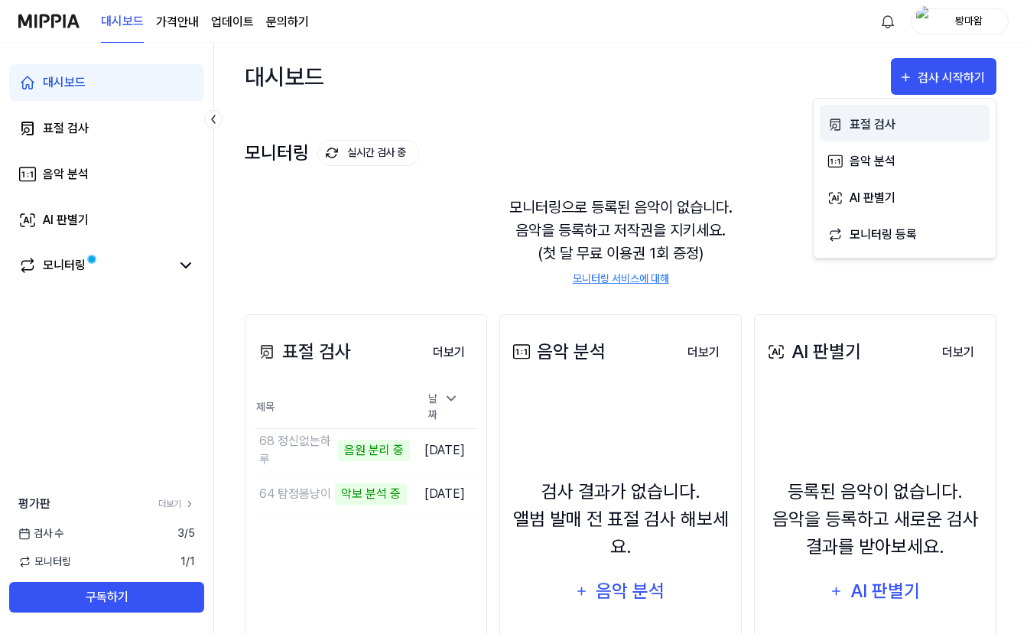
click at [908, 131] on div "표절 검사" at bounding box center [915, 125] width 133 height 20
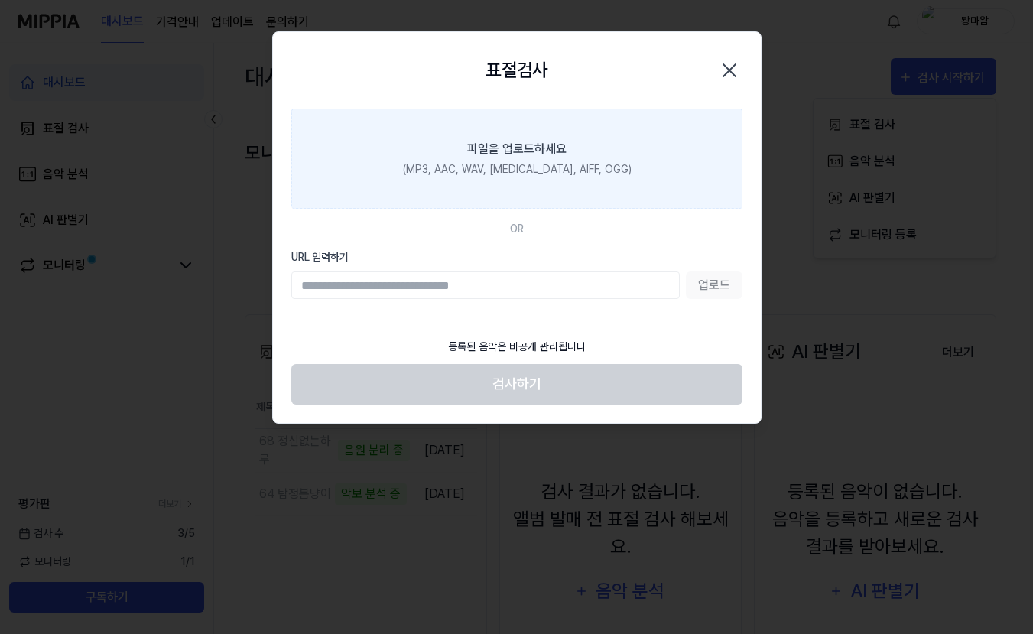
click at [550, 166] on div "(MP3, AAC, WAV, FLAC, AIFF, OGG)" at bounding box center [516, 169] width 229 height 16
click at [0, 0] on input "파일을 업로드하세요 (MP3, AAC, WAV, FLAC, AIFF, OGG)" at bounding box center [0, 0] width 0 height 0
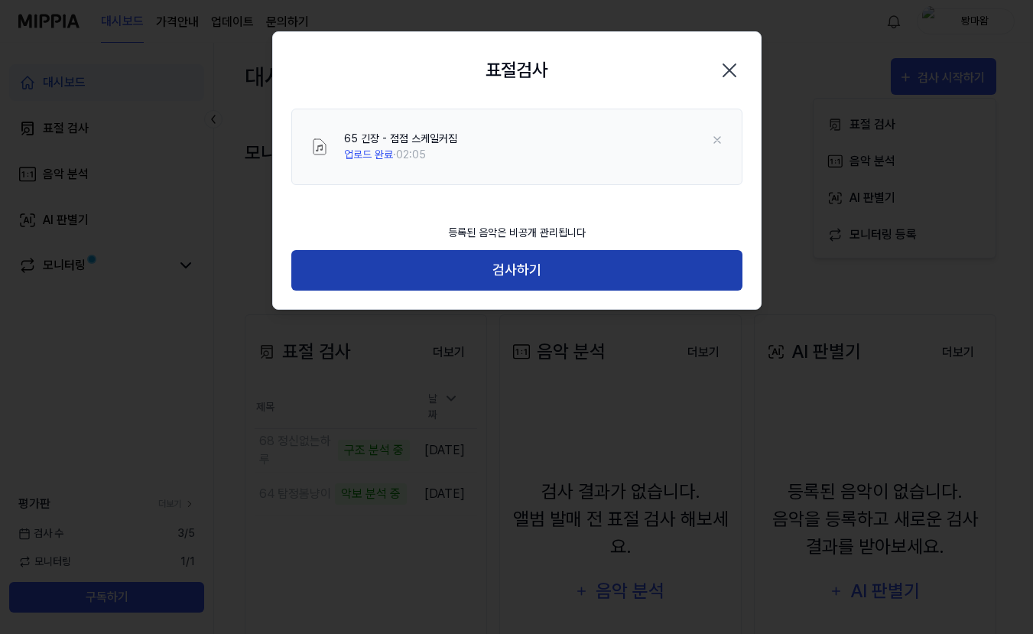
click at [546, 272] on button "검사하기" at bounding box center [516, 270] width 451 height 41
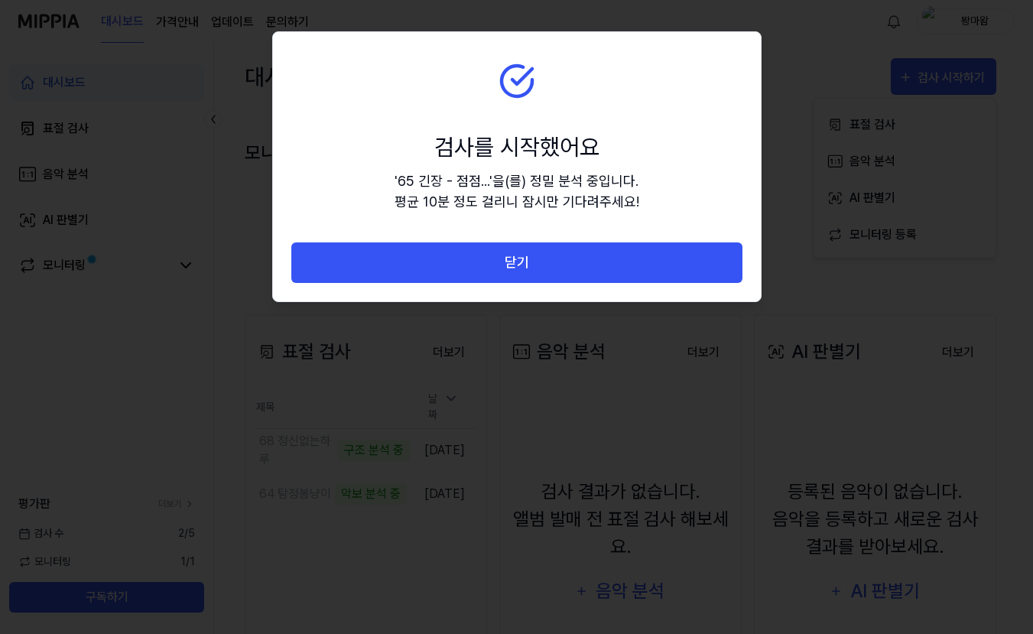
click at [546, 272] on button "닫기" at bounding box center [516, 262] width 451 height 41
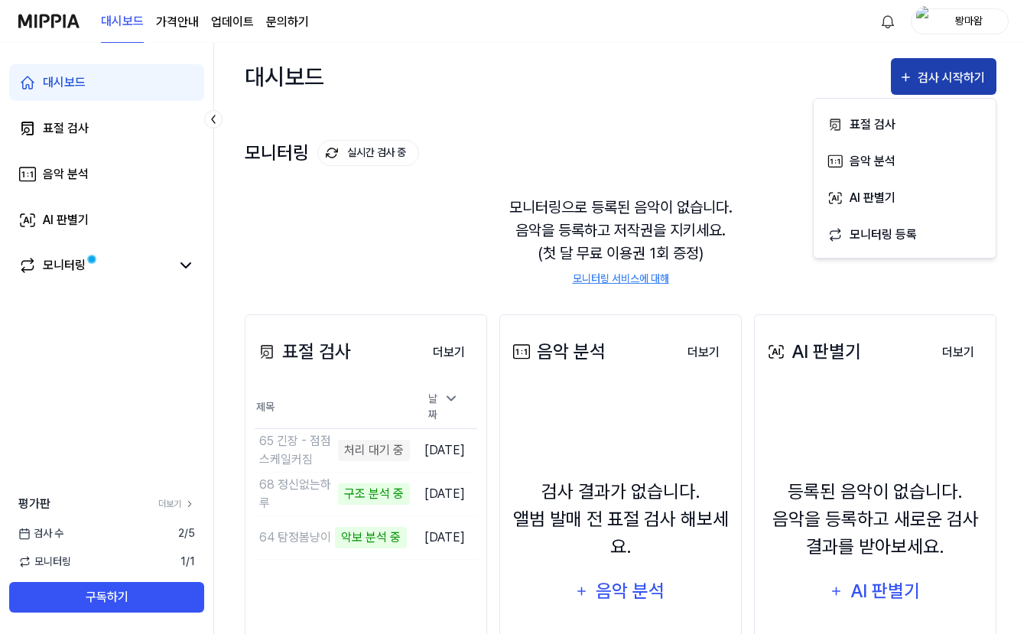
click at [945, 81] on div "검사 시작하기" at bounding box center [952, 78] width 71 height 20
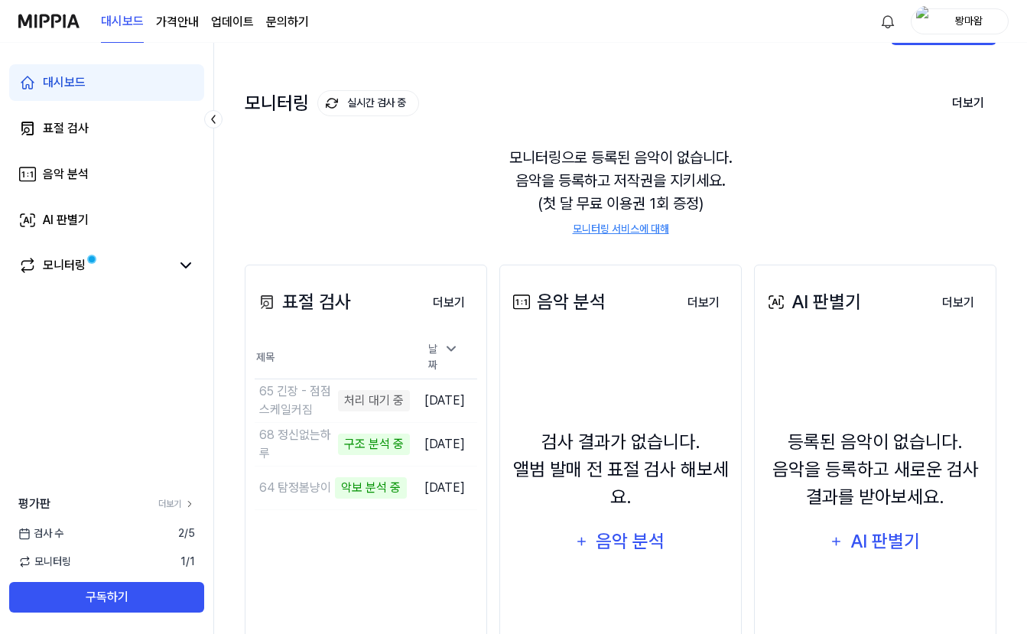
scroll to position [76, 0]
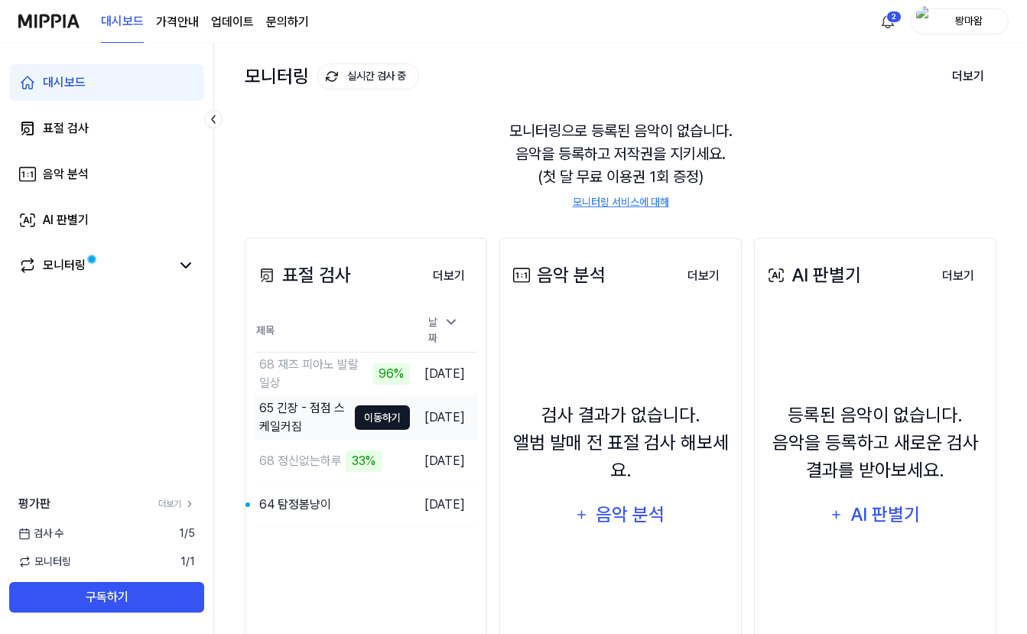
click at [359, 419] on button "이동하기" at bounding box center [382, 417] width 55 height 24
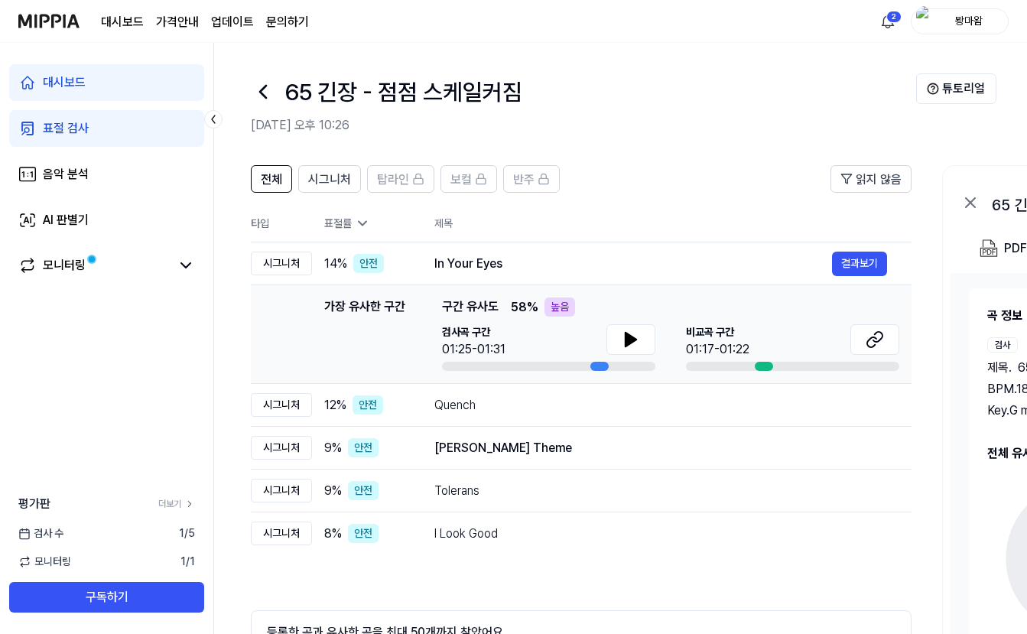
scroll to position [76, 0]
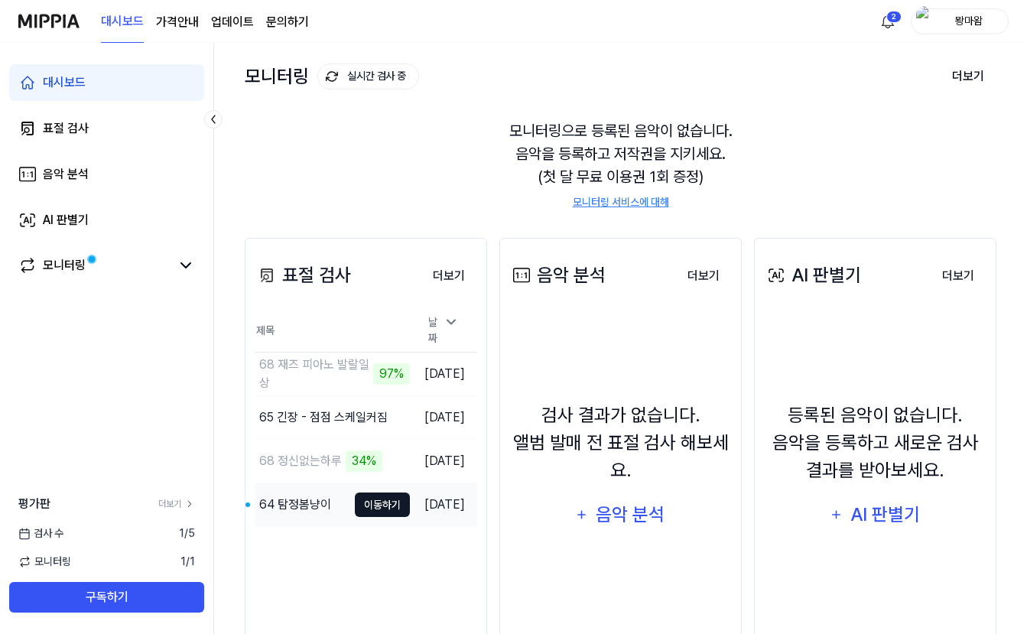
click at [372, 498] on button "이동하기" at bounding box center [382, 504] width 55 height 24
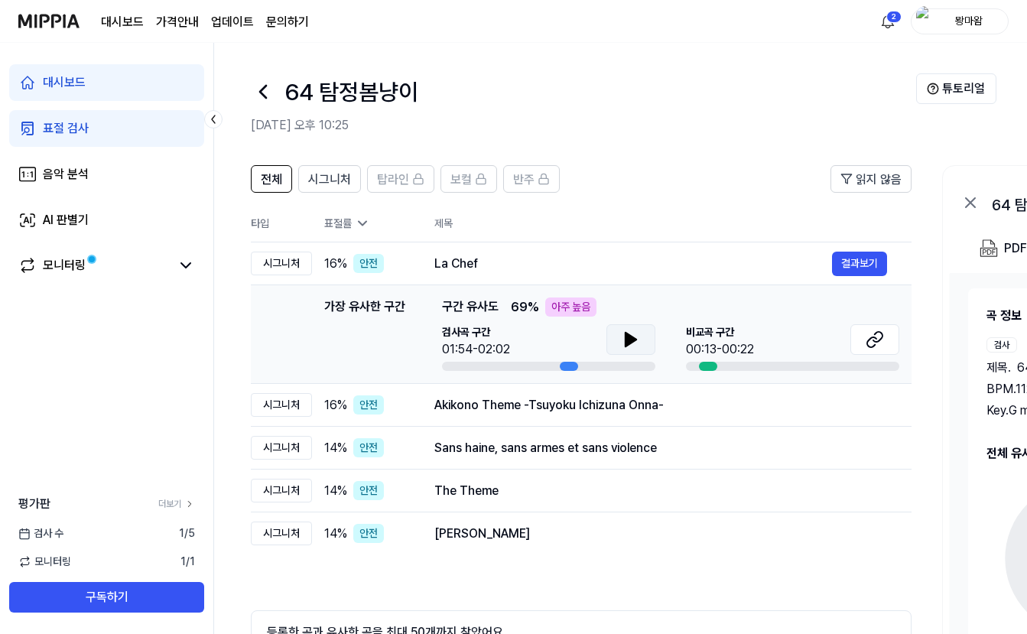
click at [626, 334] on icon at bounding box center [630, 340] width 11 height 14
click at [635, 344] on icon at bounding box center [633, 339] width 3 height 12
click at [882, 346] on icon at bounding box center [875, 339] width 18 height 18
click at [613, 352] on button at bounding box center [630, 339] width 49 height 31
click at [633, 346] on icon at bounding box center [633, 339] width 3 height 12
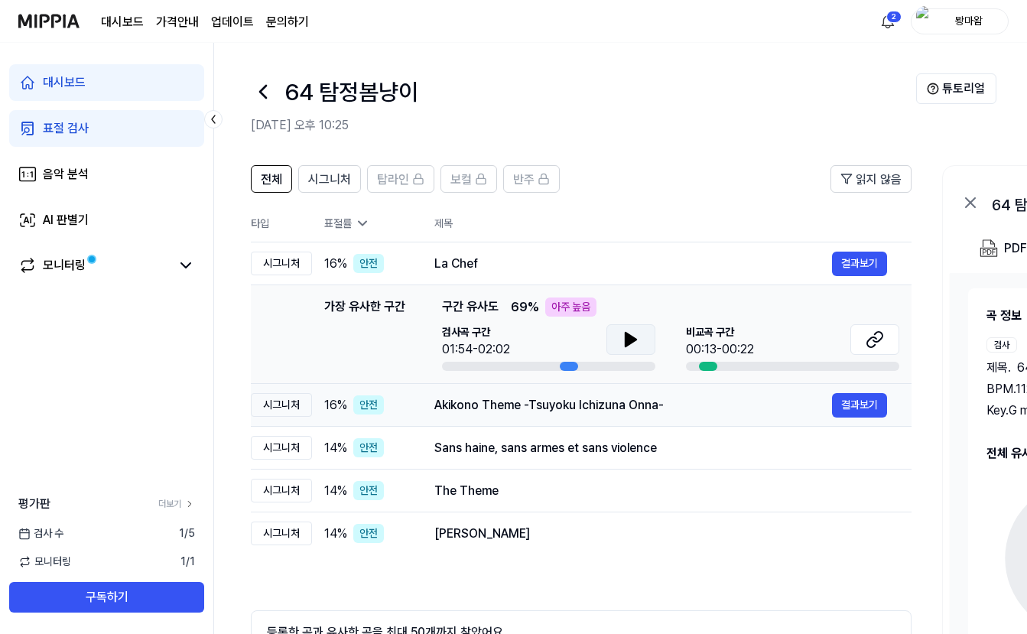
click at [531, 401] on div "Akikono Theme -Tsuyoku Ichizuna Onna-" at bounding box center [633, 405] width 398 height 18
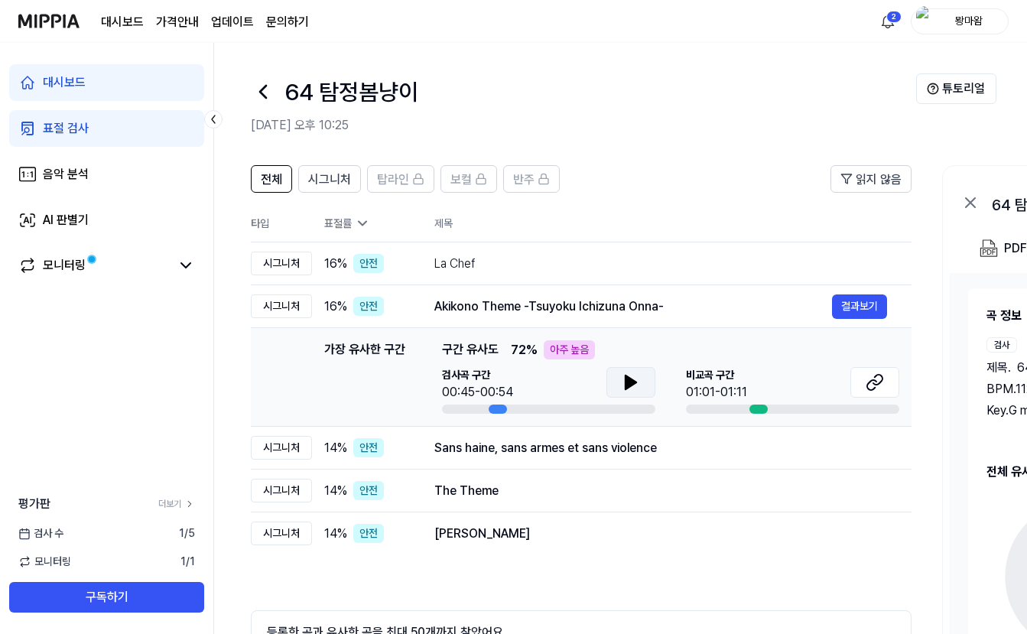
click at [635, 393] on button at bounding box center [630, 382] width 49 height 31
click at [633, 391] on button at bounding box center [630, 382] width 49 height 31
click at [882, 391] on button at bounding box center [874, 382] width 49 height 31
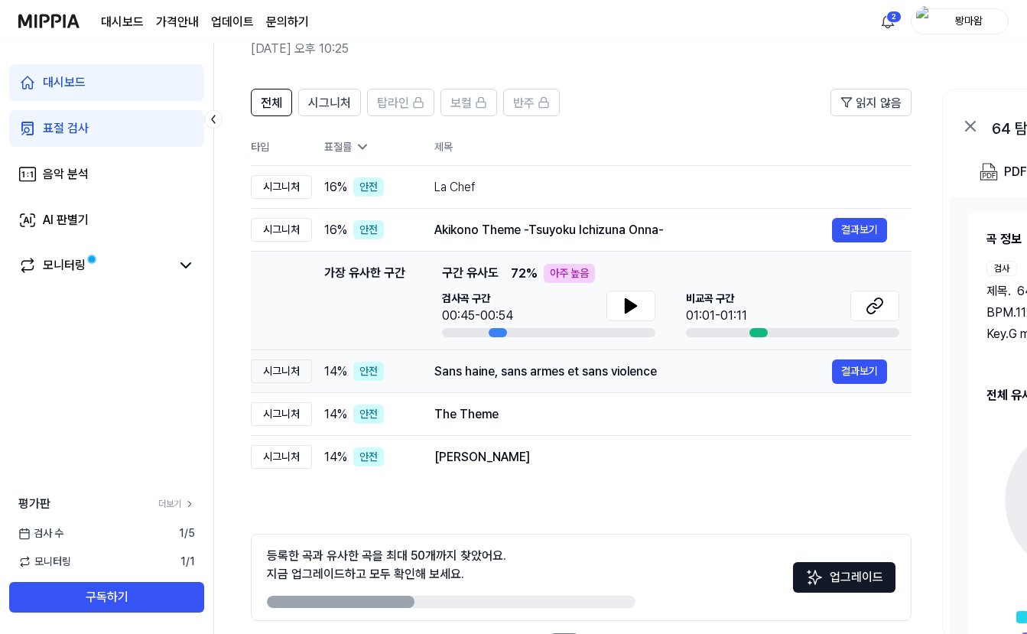
click at [426, 378] on td "Sans haine, sans armes et sans violence 결과보기" at bounding box center [661, 371] width 502 height 43
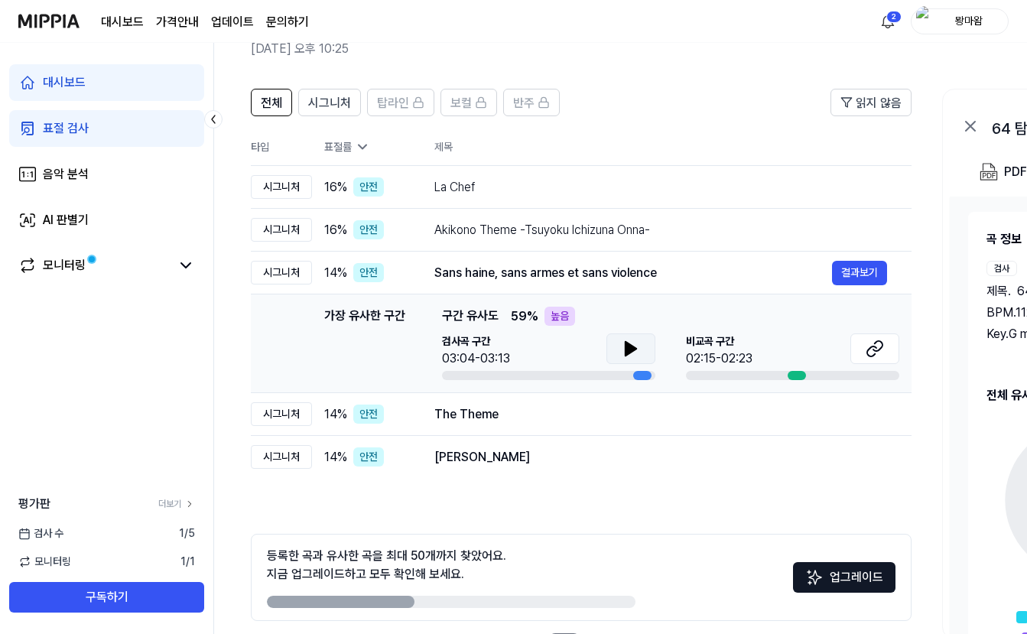
click at [626, 346] on icon at bounding box center [630, 349] width 11 height 14
click at [872, 349] on icon at bounding box center [875, 348] width 18 height 18
click at [632, 352] on icon at bounding box center [633, 349] width 3 height 12
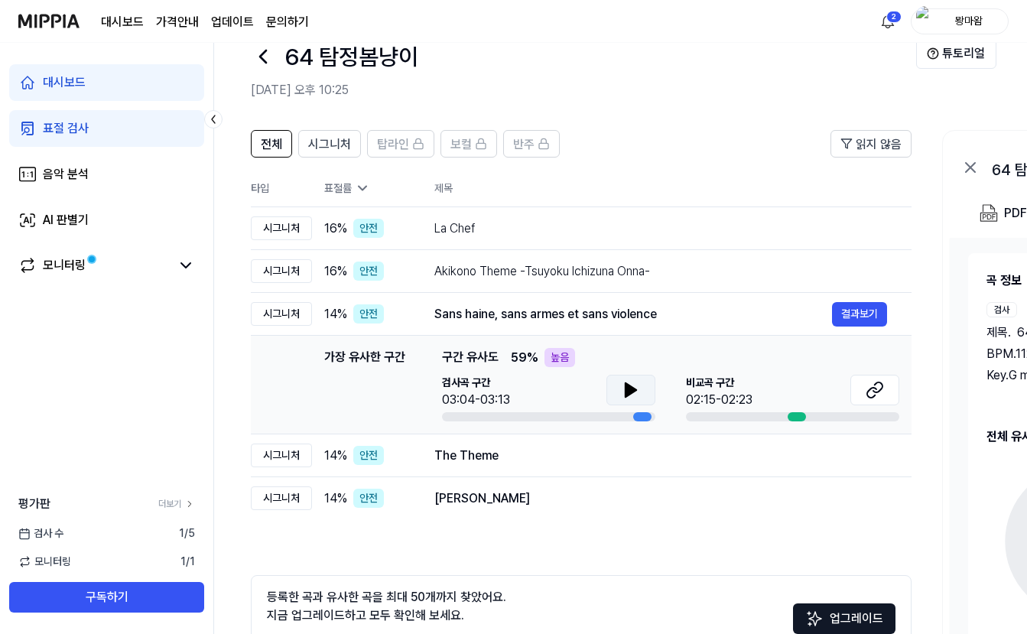
scroll to position [0, 0]
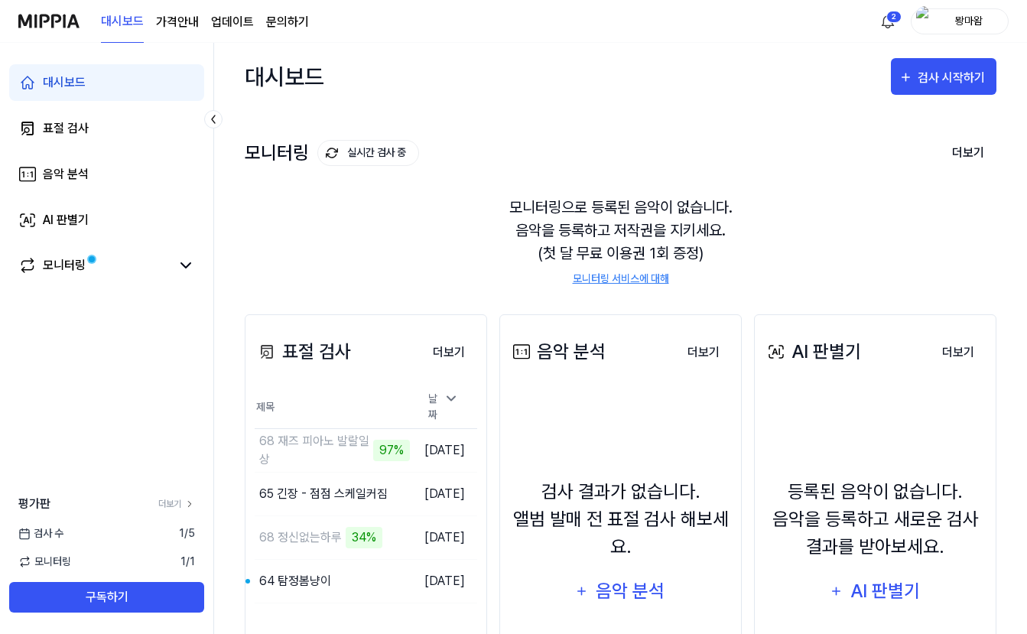
scroll to position [76, 0]
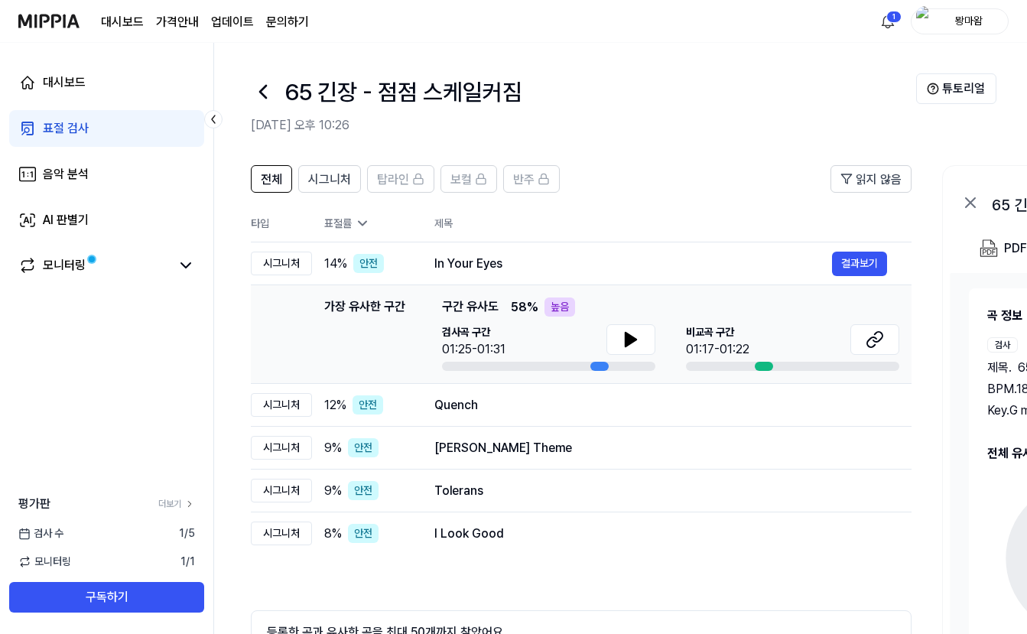
click at [158, 397] on div "대시보드 표절 검사 음악 분석 AI 판별기 모니터링 평가판 더보기 검사 [DATE] 모니터링 1 / 1 구독하기" at bounding box center [107, 338] width 214 height 591
click at [645, 336] on button at bounding box center [630, 339] width 49 height 31
click at [633, 336] on icon at bounding box center [633, 339] width 3 height 12
click at [765, 365] on div at bounding box center [764, 366] width 18 height 9
click at [866, 339] on icon at bounding box center [875, 339] width 18 height 18
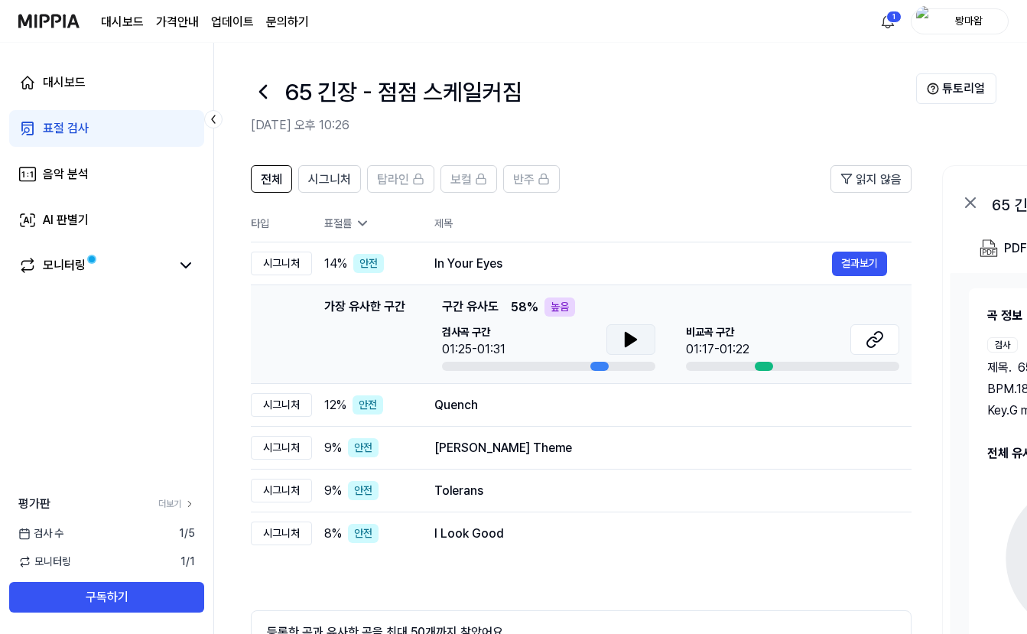
click at [762, 369] on div at bounding box center [764, 366] width 18 height 9
click at [848, 338] on div "[GEOGRAPHIC_DATA] 구간 01:17-01:22" at bounding box center [791, 341] width 213 height 34
click at [866, 339] on icon at bounding box center [874, 339] width 18 height 18
click at [614, 414] on div "Quench" at bounding box center [633, 405] width 398 height 18
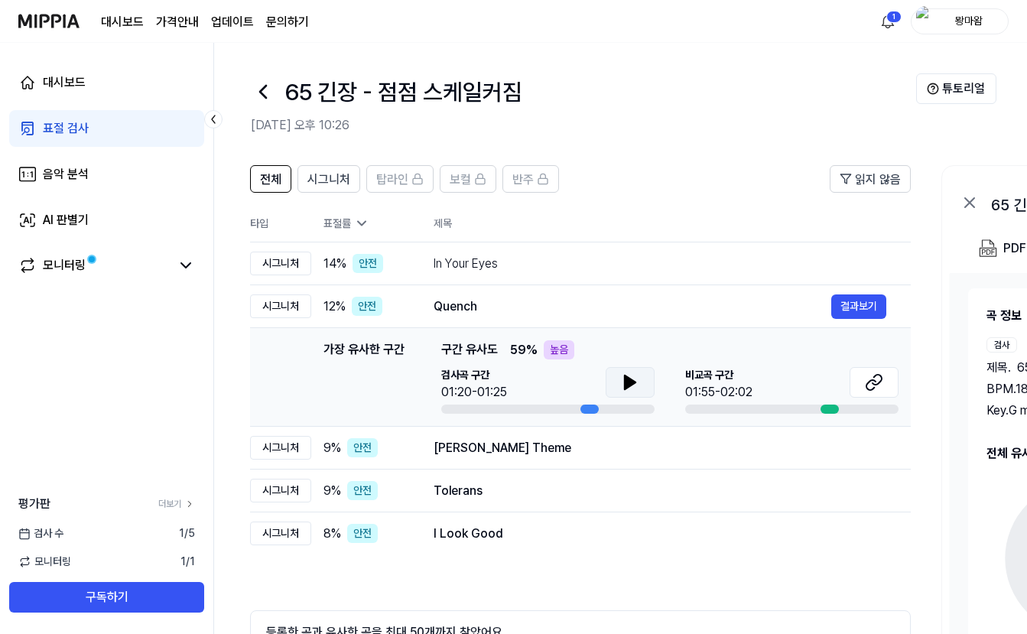
click at [622, 385] on icon at bounding box center [630, 382] width 18 height 18
click at [625, 386] on icon at bounding box center [626, 382] width 3 height 12
click at [884, 378] on button at bounding box center [873, 382] width 49 height 31
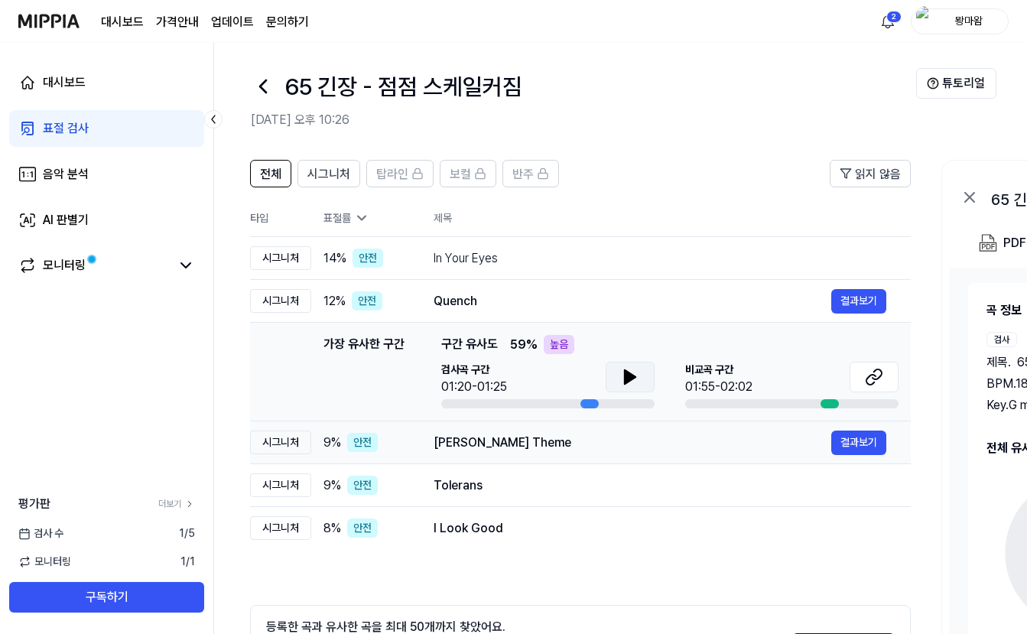
scroll to position [137, 0]
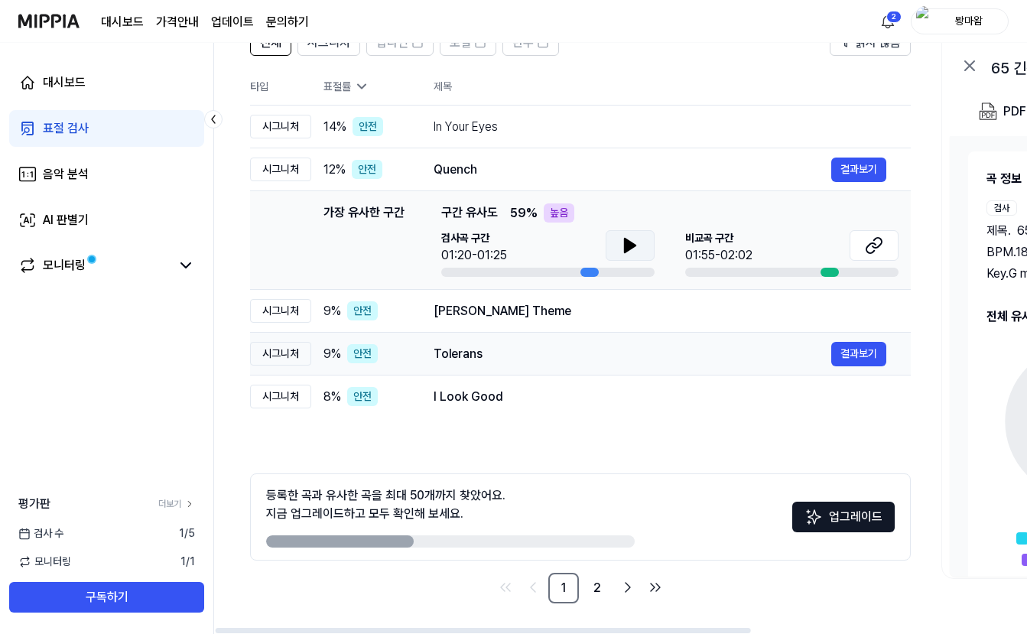
click at [641, 343] on div "Tolerans 결과보기" at bounding box center [660, 354] width 453 height 24
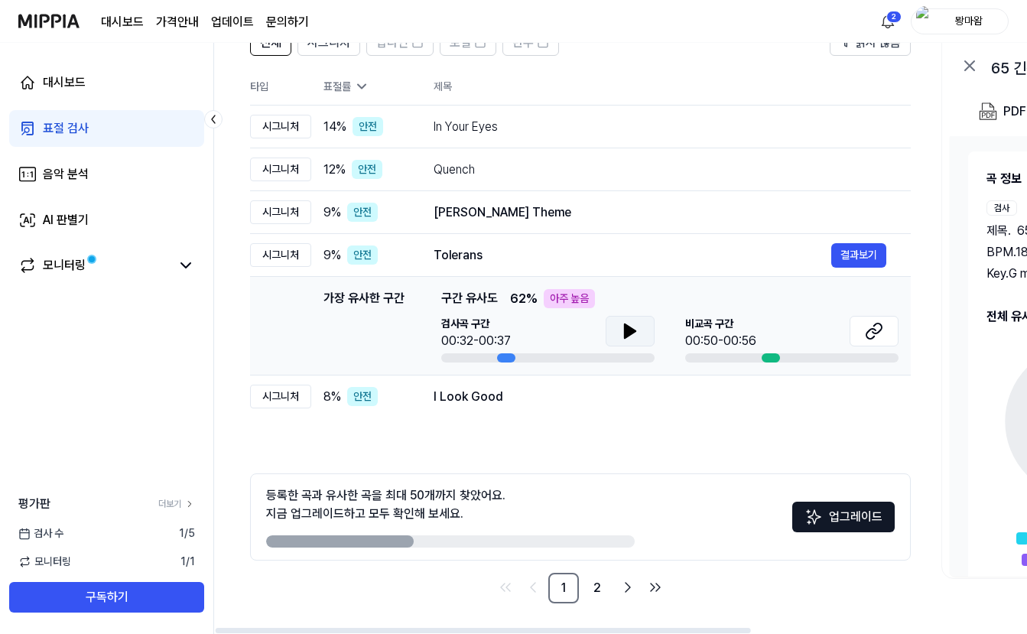
click at [647, 327] on button at bounding box center [630, 331] width 49 height 31
click at [641, 343] on button at bounding box center [630, 331] width 49 height 31
click at [736, 333] on div "00:50-00:56" at bounding box center [720, 341] width 71 height 18
click at [878, 325] on icon at bounding box center [874, 331] width 18 height 18
click at [612, 322] on button at bounding box center [630, 331] width 49 height 31
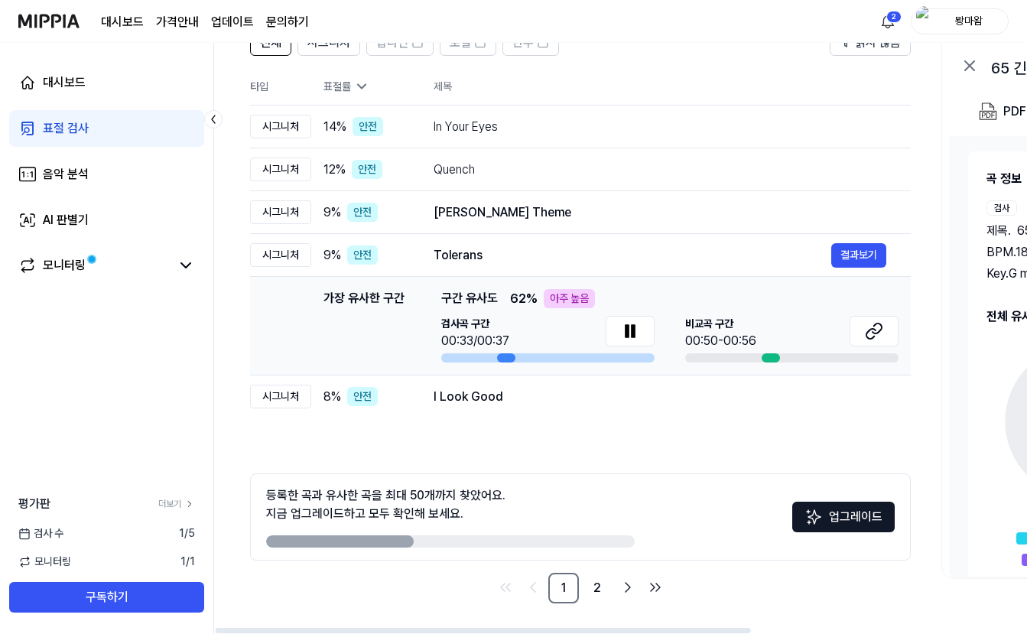
click at [549, 299] on div "아주 높음" at bounding box center [569, 298] width 51 height 19
click at [640, 335] on button at bounding box center [630, 331] width 49 height 31
click at [612, 327] on button at bounding box center [630, 331] width 49 height 31
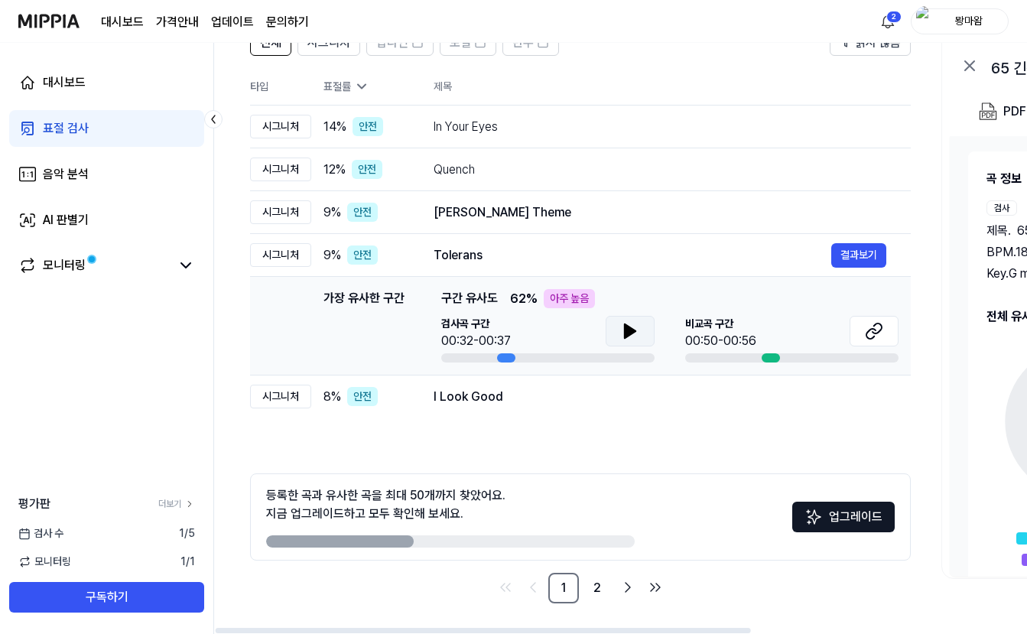
scroll to position [0, 0]
click at [616, 330] on button at bounding box center [630, 331] width 49 height 31
click at [587, 412] on td "I Look Good 결과보기" at bounding box center [661, 396] width 502 height 43
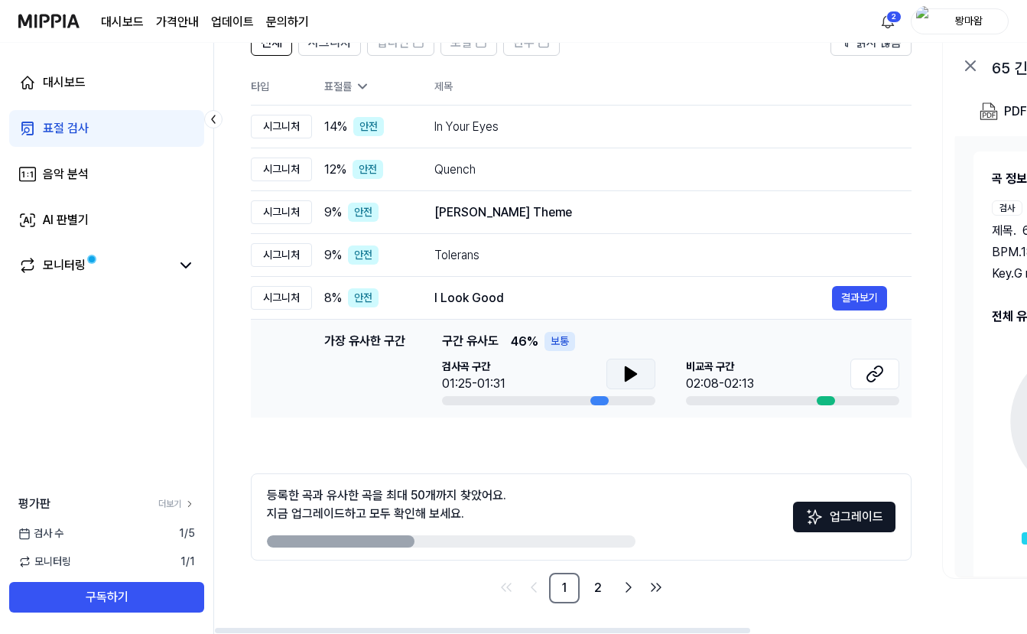
click at [636, 369] on icon at bounding box center [631, 374] width 18 height 18
click at [638, 384] on button at bounding box center [630, 374] width 49 height 31
click at [888, 378] on button at bounding box center [874, 374] width 49 height 31
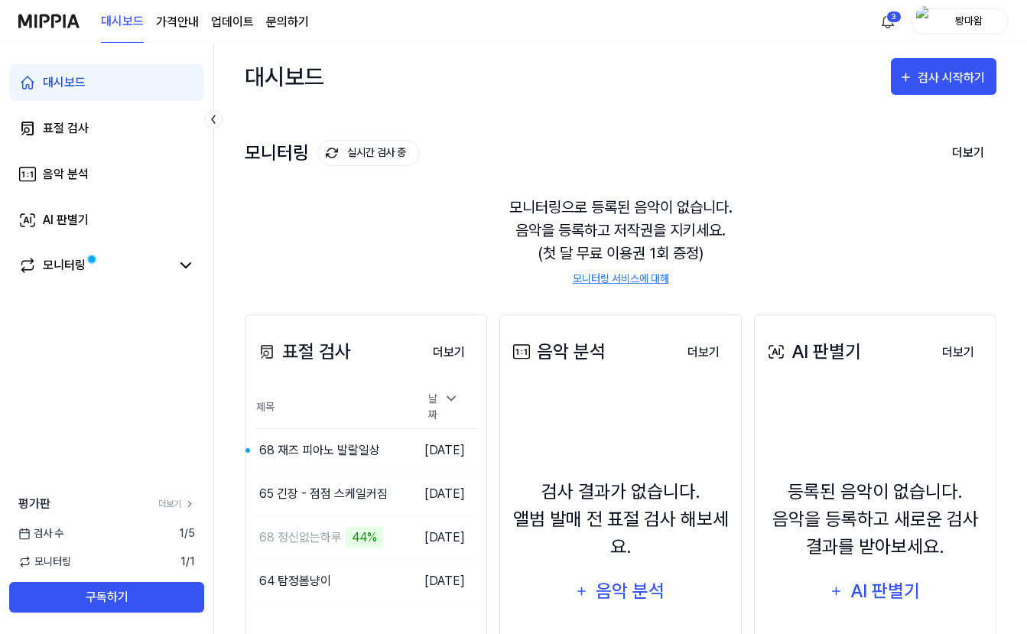
click at [125, 83] on link "대시보드" at bounding box center [106, 82] width 195 height 37
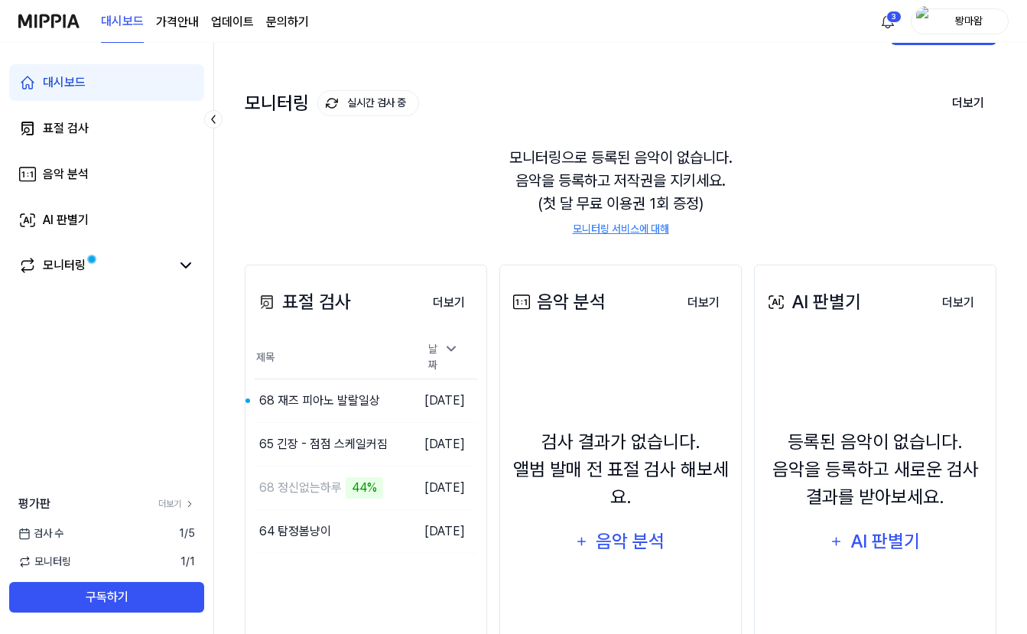
scroll to position [76, 0]
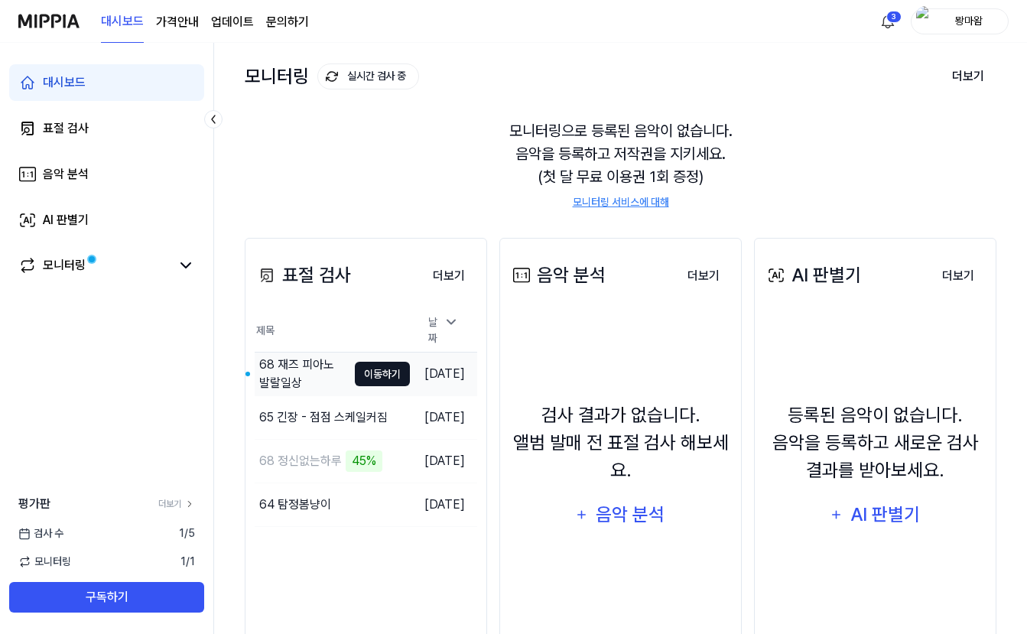
click at [368, 370] on button "이동하기" at bounding box center [382, 374] width 55 height 24
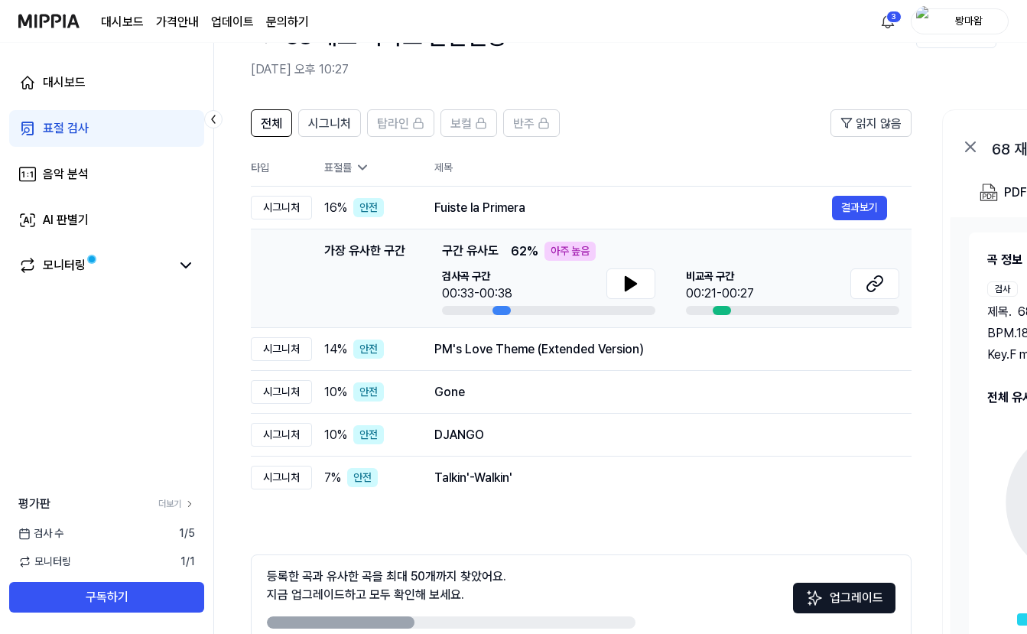
scroll to position [76, 0]
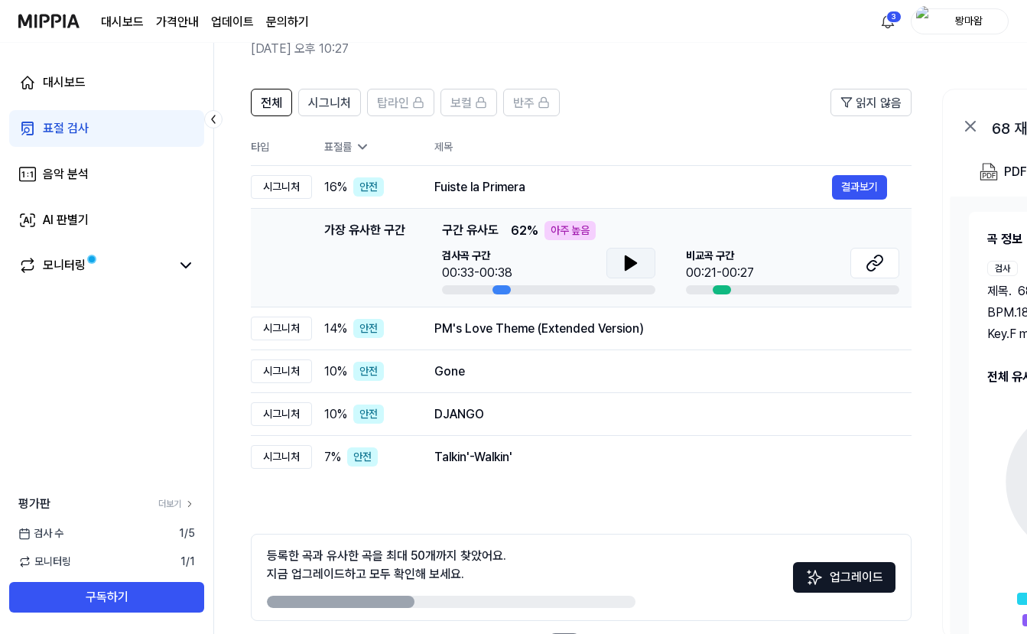
click at [610, 261] on button at bounding box center [630, 263] width 49 height 31
click at [626, 267] on icon at bounding box center [627, 263] width 3 height 12
click at [882, 263] on icon at bounding box center [875, 263] width 18 height 18
click at [517, 318] on div "PM's Love Theme (Extended Version) 결과보기" at bounding box center [660, 329] width 453 height 24
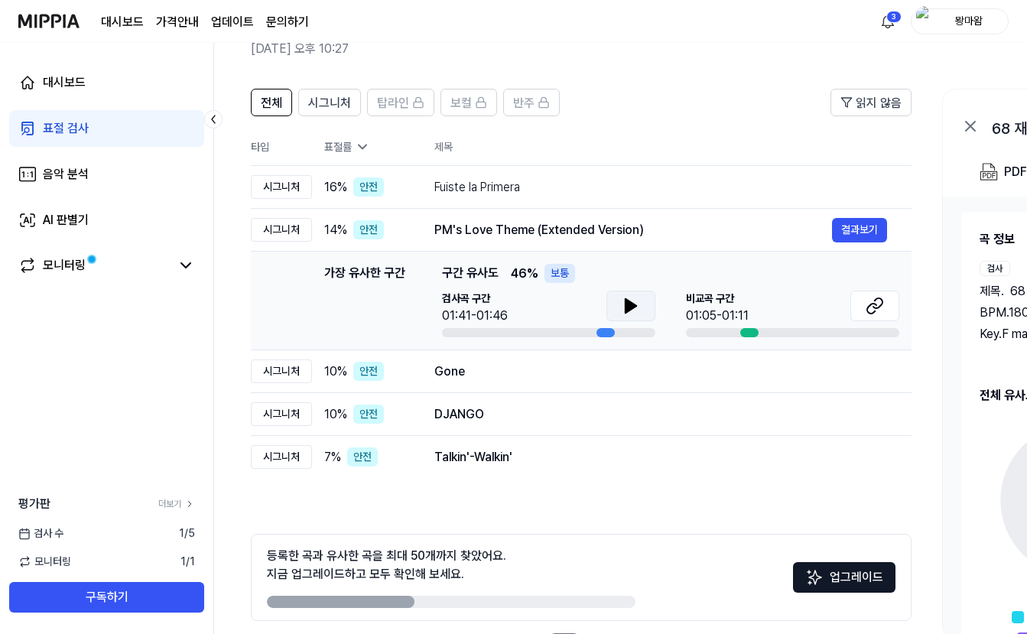
click at [622, 304] on icon at bounding box center [631, 306] width 18 height 18
click at [633, 302] on icon at bounding box center [633, 306] width 3 height 12
click at [70, 23] on img at bounding box center [48, 21] width 61 height 42
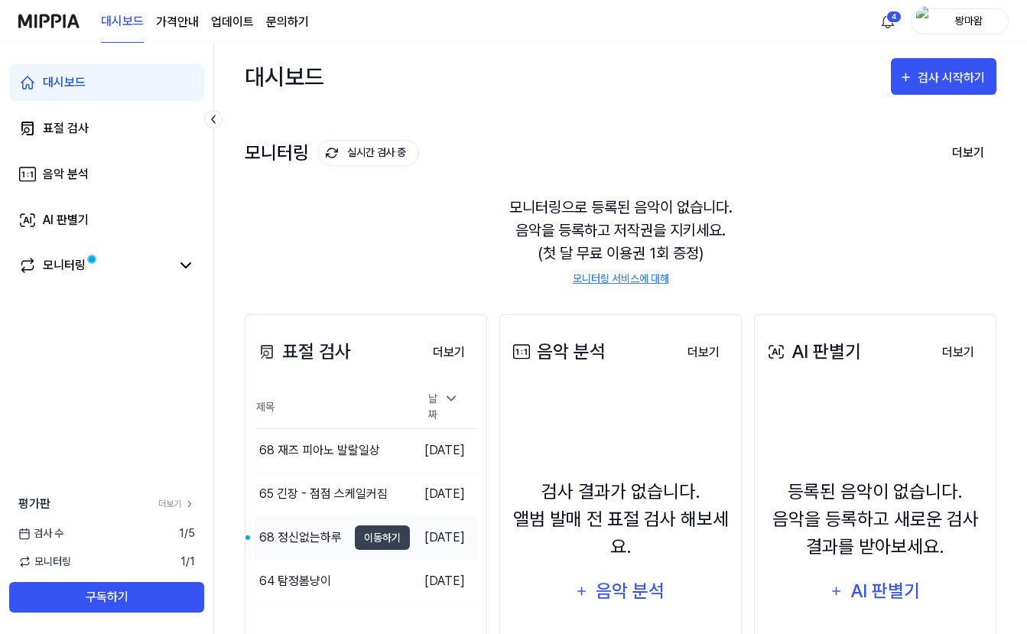
click at [325, 540] on div "68 정신없는하루" at bounding box center [300, 537] width 83 height 18
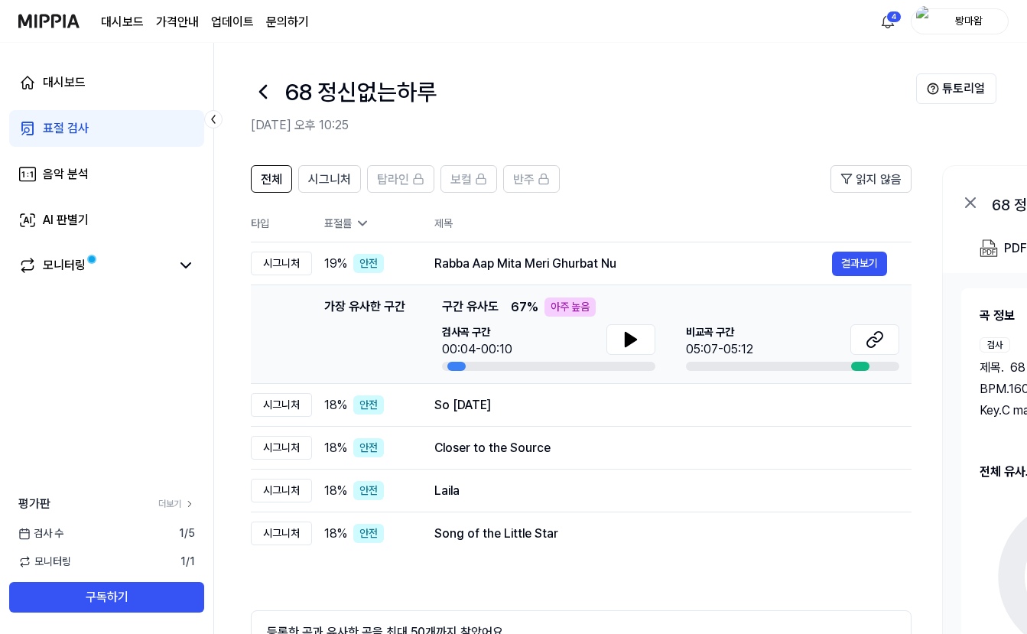
click at [589, 339] on div "검사곡 구간 00:04-00:10" at bounding box center [548, 341] width 213 height 34
click at [598, 348] on div "검사곡 구간 00:04-00:10" at bounding box center [548, 341] width 213 height 34
click at [648, 334] on button at bounding box center [630, 339] width 49 height 31
click at [627, 346] on icon at bounding box center [631, 339] width 18 height 18
click at [890, 339] on button at bounding box center [874, 339] width 49 height 31
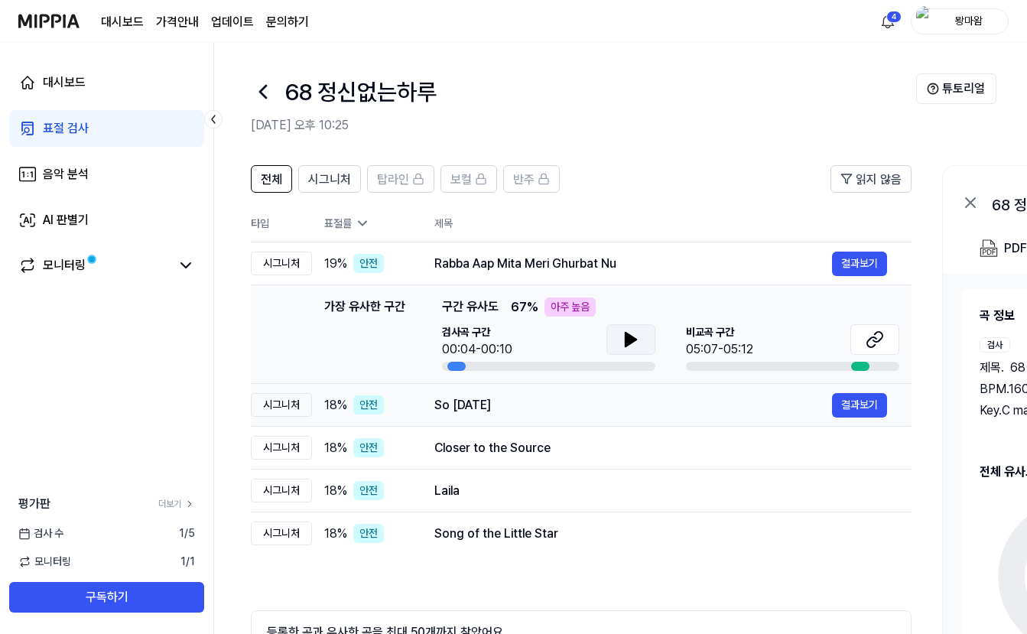
click at [460, 408] on div "So Yesterday" at bounding box center [633, 405] width 398 height 18
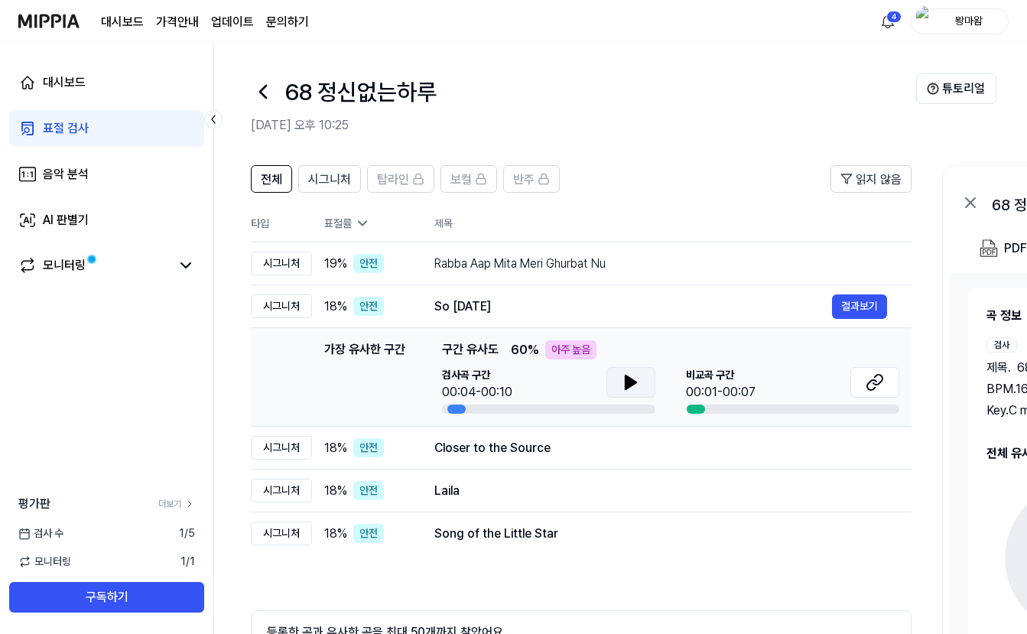
click at [639, 391] on icon at bounding box center [631, 382] width 18 height 18
click at [877, 373] on icon at bounding box center [875, 382] width 18 height 18
click at [430, 439] on td "Closer to the Source 결과보기" at bounding box center [661, 448] width 502 height 43
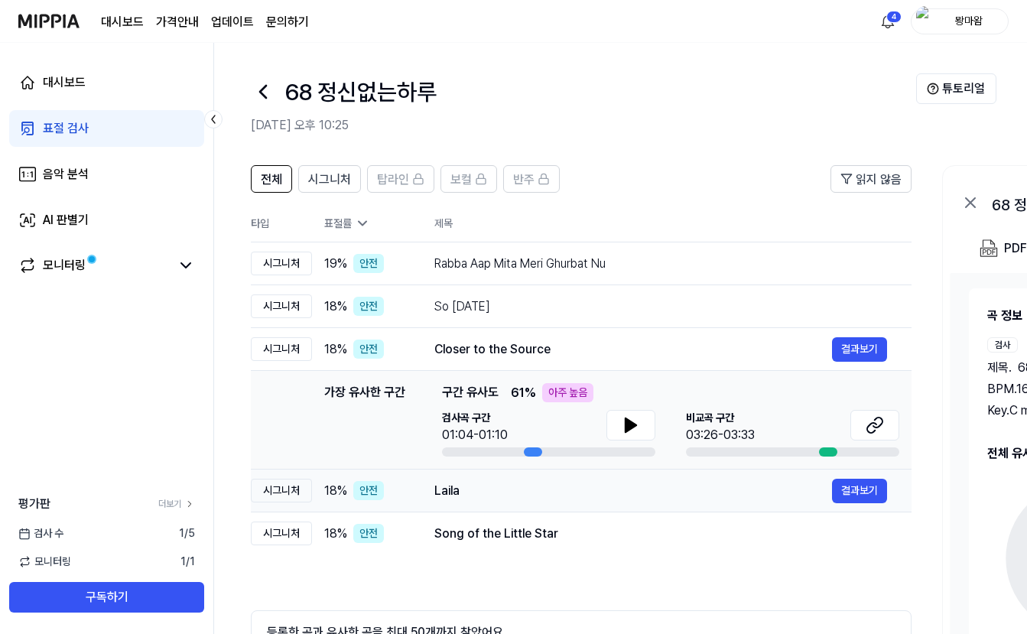
click at [458, 479] on div "Laila 결과보기" at bounding box center [660, 491] width 453 height 24
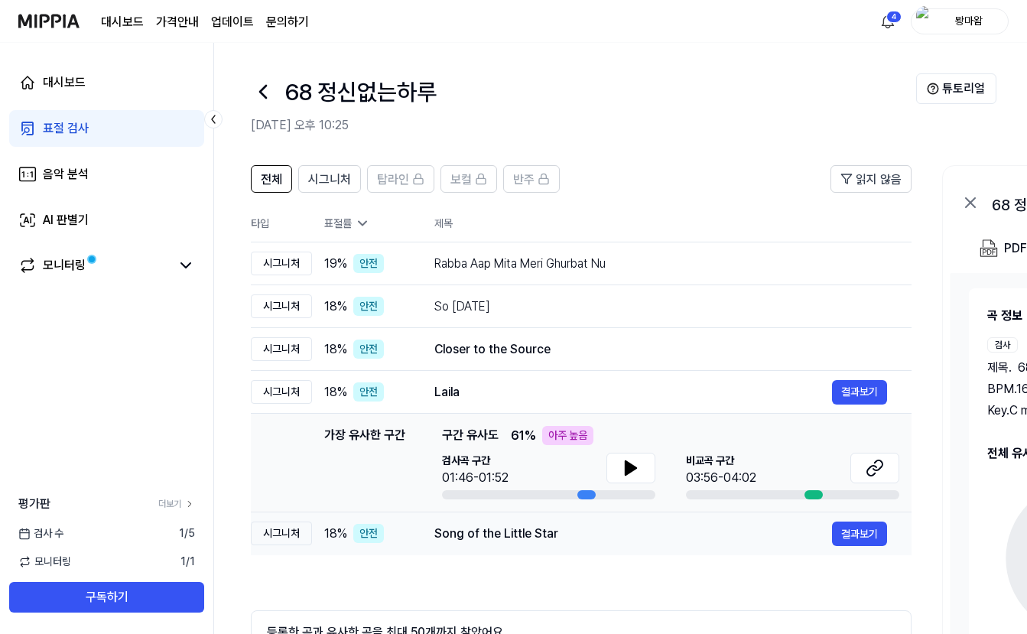
click at [474, 531] on div "Song of the Little Star" at bounding box center [633, 533] width 398 height 18
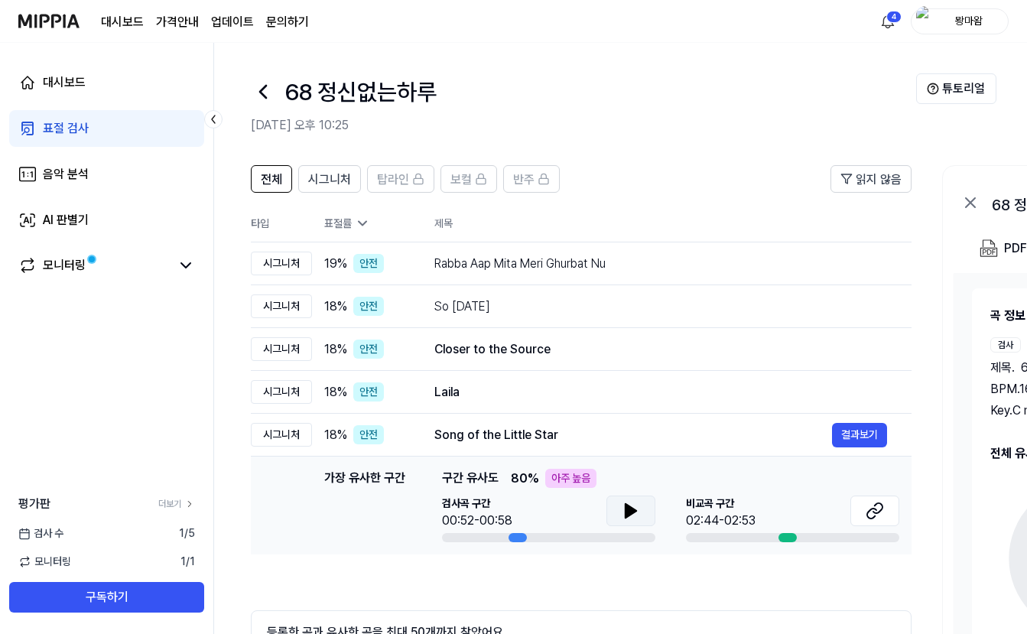
click at [643, 513] on button at bounding box center [630, 510] width 49 height 31
click at [881, 511] on icon at bounding box center [877, 508] width 9 height 10
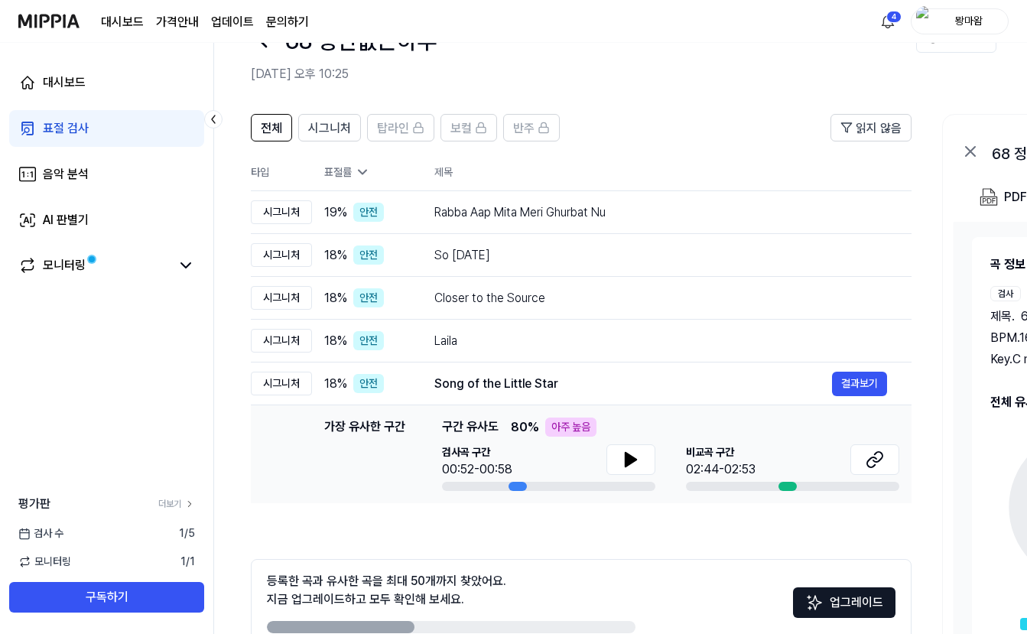
scroll to position [137, 0]
